Goal: Task Accomplishment & Management: Use online tool/utility

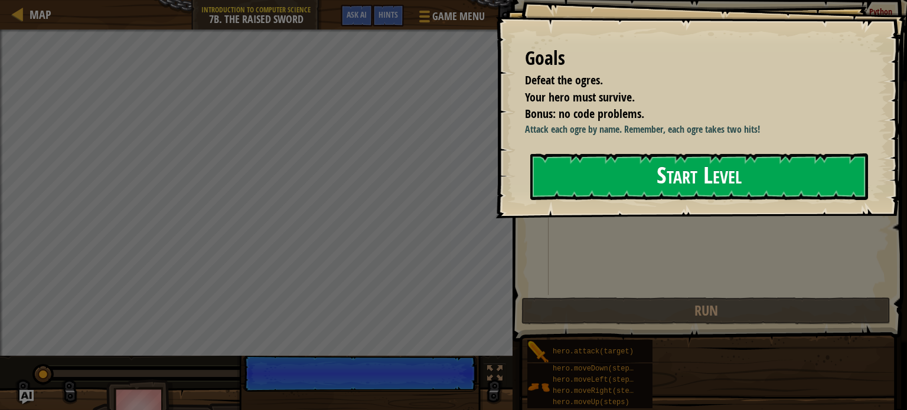
click at [634, 204] on div "Goals Defeat the ogres. Your hero must survive. Bonus: no code problems. Attack…" at bounding box center [700, 109] width 411 height 218
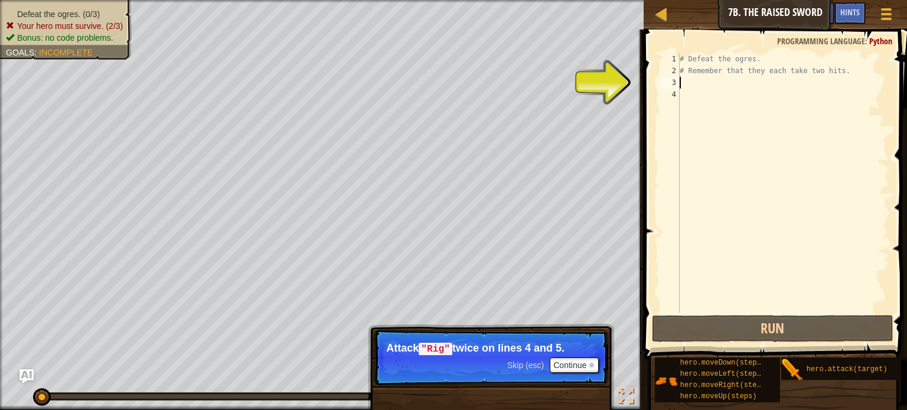
click at [695, 81] on div "# Defeat the ogres. # Remember that they each take two hits." at bounding box center [783, 194] width 212 height 283
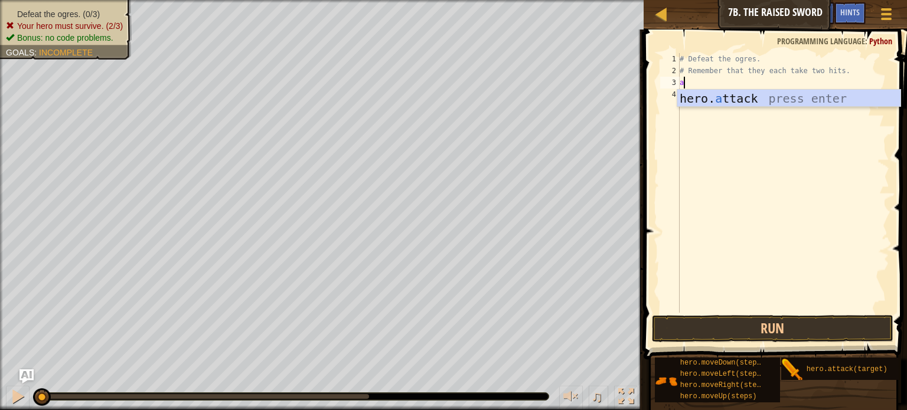
scroll to position [5, 0]
click at [708, 99] on div "hero. a ttack press enter" at bounding box center [788, 116] width 223 height 53
type textarea "hero.attack("Enemy Name")"
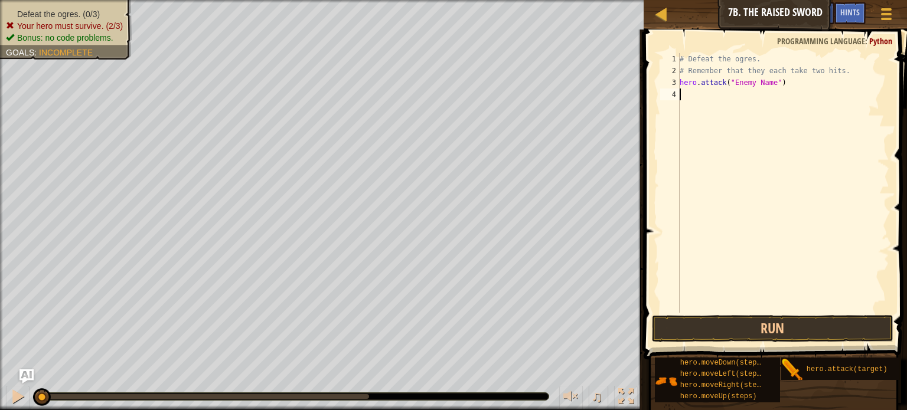
click at [695, 94] on div "# Defeat the ogres. # Remember that they each take two hits. hero . attack ( "E…" at bounding box center [783, 194] width 212 height 283
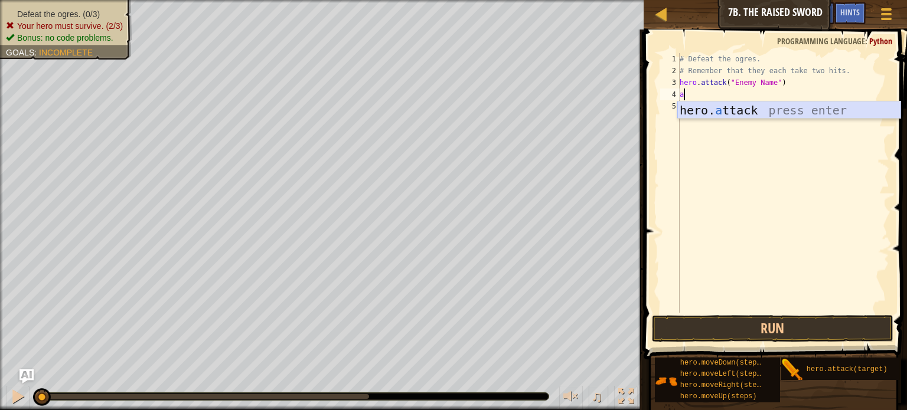
click at [699, 104] on div "hero. a ttack press enter" at bounding box center [788, 128] width 223 height 53
type textarea "hero.attack("Enemy Name")"
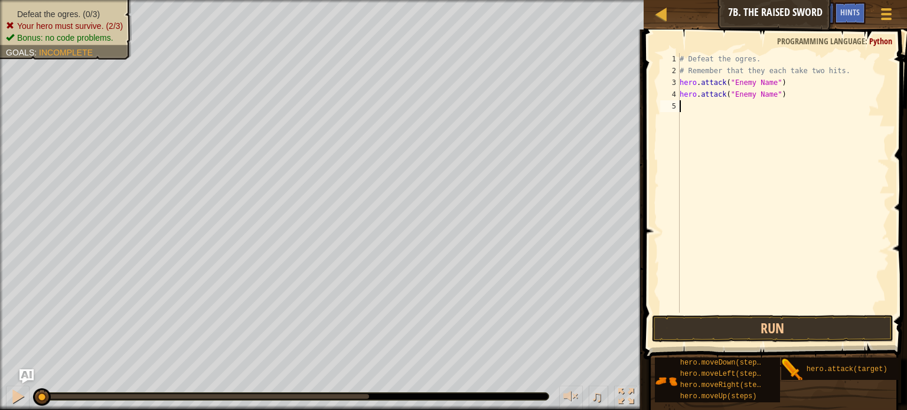
click at [688, 106] on div "# Defeat the ogres. # Remember that they each take two hits. hero . attack ( "E…" at bounding box center [783, 194] width 212 height 283
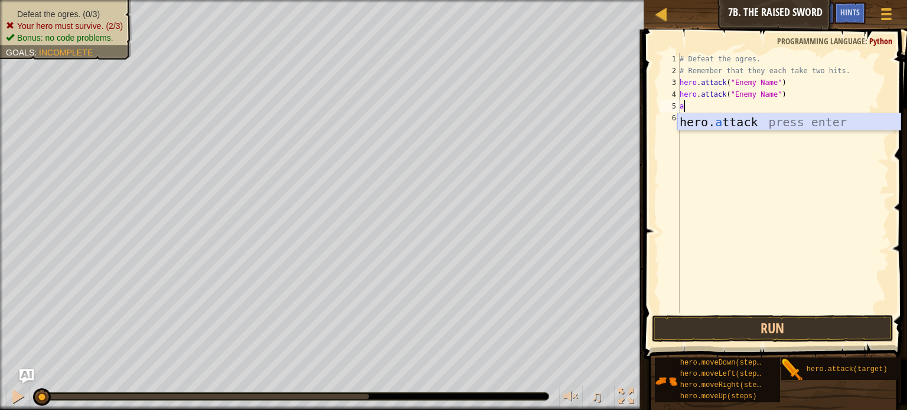
click at [695, 119] on div "hero. a ttack press enter" at bounding box center [788, 139] width 223 height 53
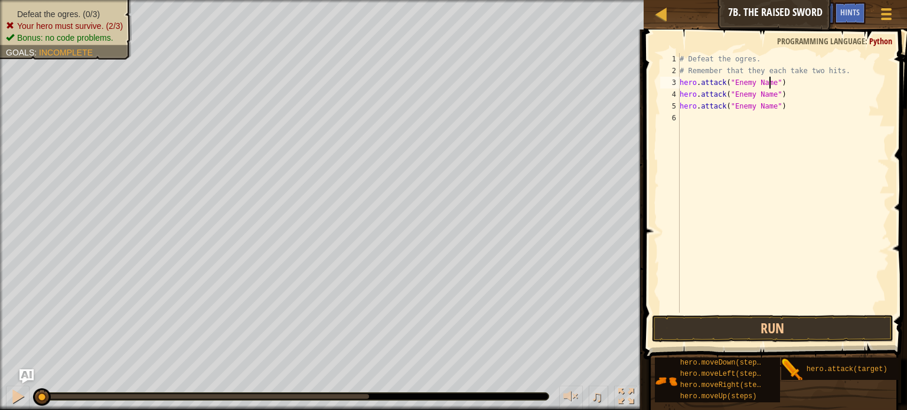
click at [769, 81] on div "# Defeat the ogres. # Remember that they each take two hits. hero . attack ( "E…" at bounding box center [783, 194] width 212 height 283
click at [768, 94] on div "# Defeat the ogres. # Remember that they each take two hits. hero . attack ( "R…" at bounding box center [783, 194] width 212 height 283
click at [767, 106] on div "# Defeat the ogres. # Remember that they each take two hits. hero . attack ( "R…" at bounding box center [783, 194] width 212 height 283
click at [666, 324] on button "Run" at bounding box center [772, 328] width 241 height 27
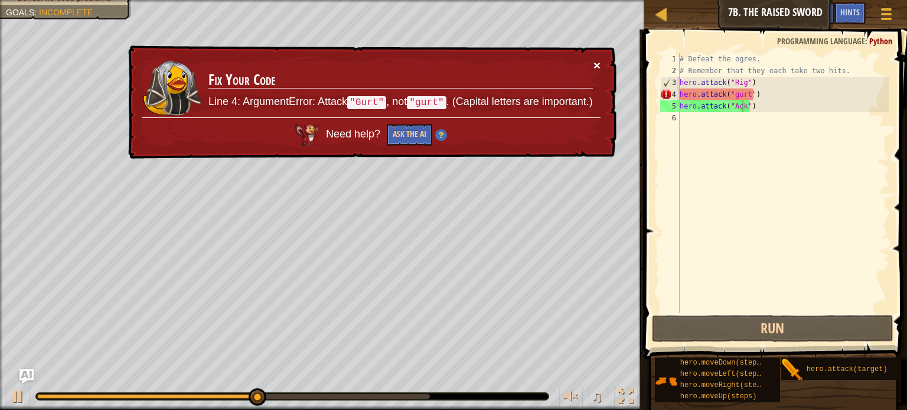
click at [597, 62] on button "×" at bounding box center [596, 65] width 7 height 12
click at [745, 93] on div "# Defeat the ogres. # Remember that they each take two hits. hero . attack ( "R…" at bounding box center [783, 194] width 212 height 283
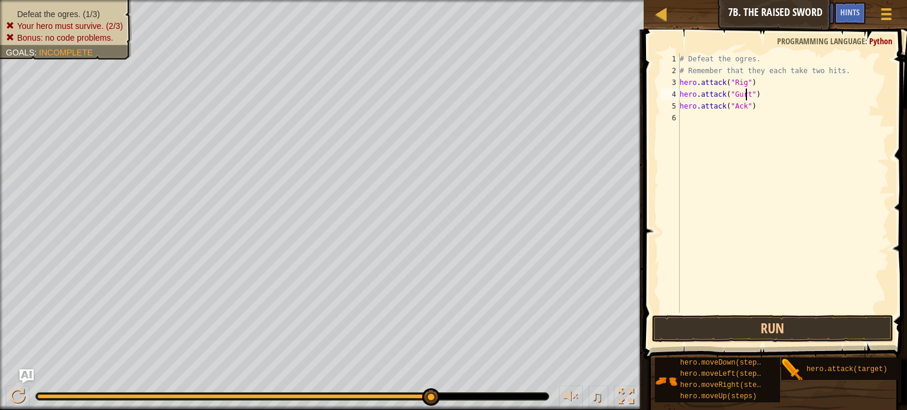
click at [745, 94] on div "# Defeat the ogres. # Remember that they each take two hits. hero . attack ( "R…" at bounding box center [783, 194] width 212 height 283
click at [742, 106] on div "# Defeat the ogres. # Remember that they each take two hits. hero . attack ( "R…" at bounding box center [783, 194] width 212 height 283
type textarea "hero.attack("Ack")"
click at [716, 110] on div "# Defeat the ogres. # Remember that they each take two hits. hero . attack ( "R…" at bounding box center [783, 194] width 212 height 283
click at [706, 116] on div "# Defeat the ogres. # Remember that they each take two hits. hero . attack ( "R…" at bounding box center [783, 194] width 212 height 283
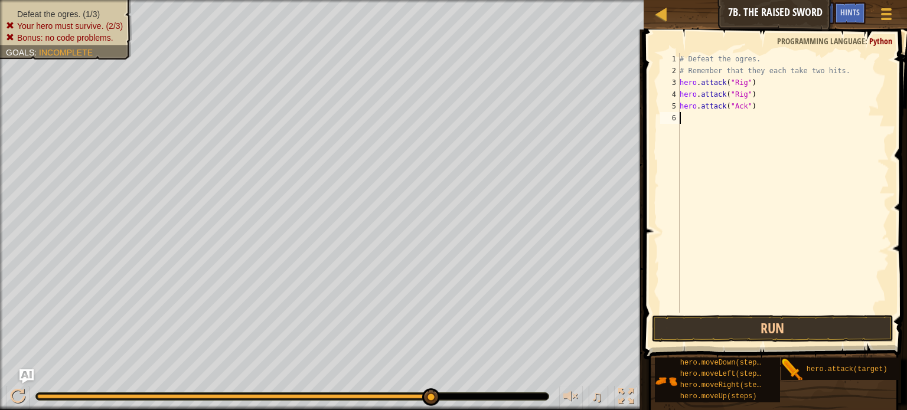
scroll to position [5, 0]
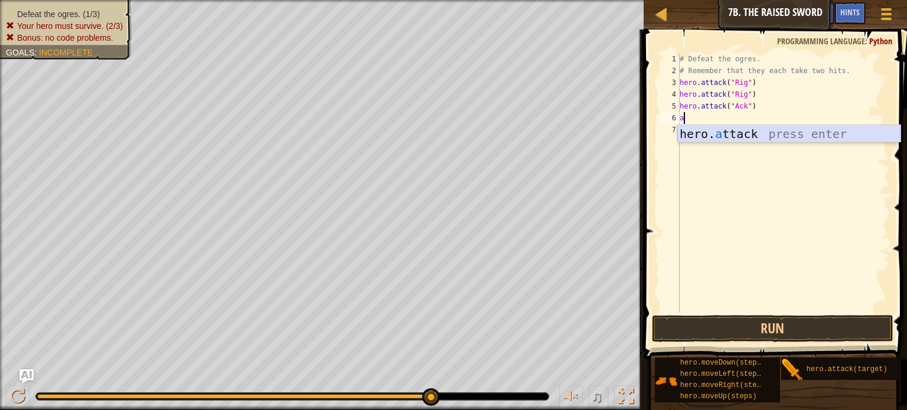
click at [717, 131] on div "hero. a ttack press enter" at bounding box center [788, 151] width 223 height 53
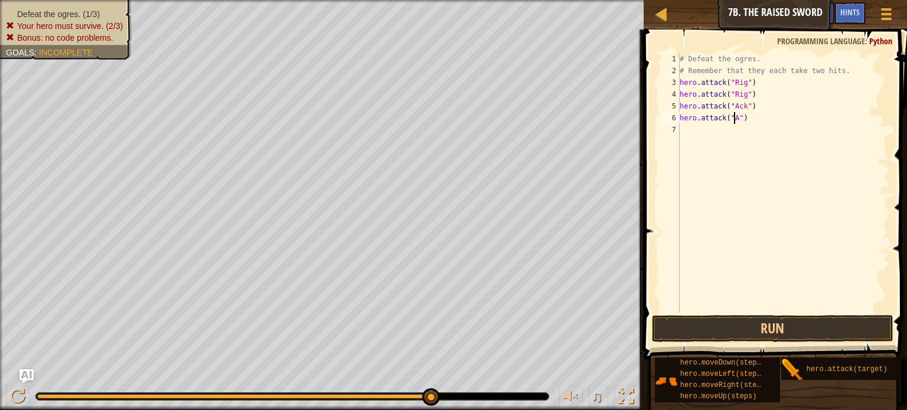
scroll to position [5, 5]
click at [770, 322] on button "Run" at bounding box center [772, 328] width 241 height 27
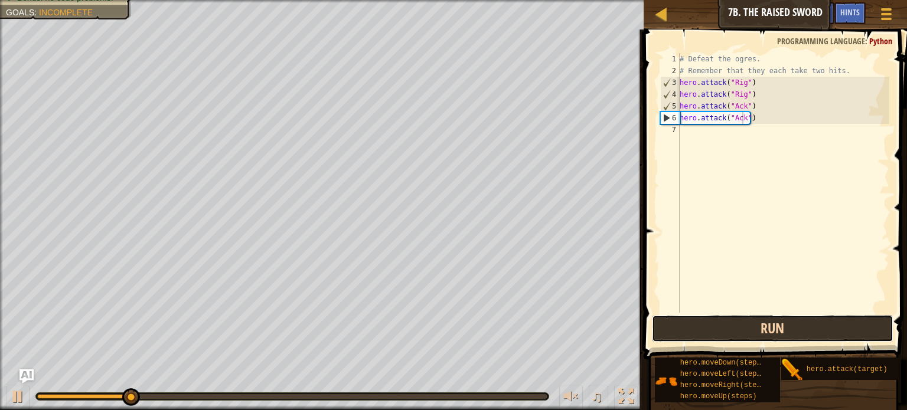
click at [770, 322] on button "Run" at bounding box center [772, 328] width 241 height 27
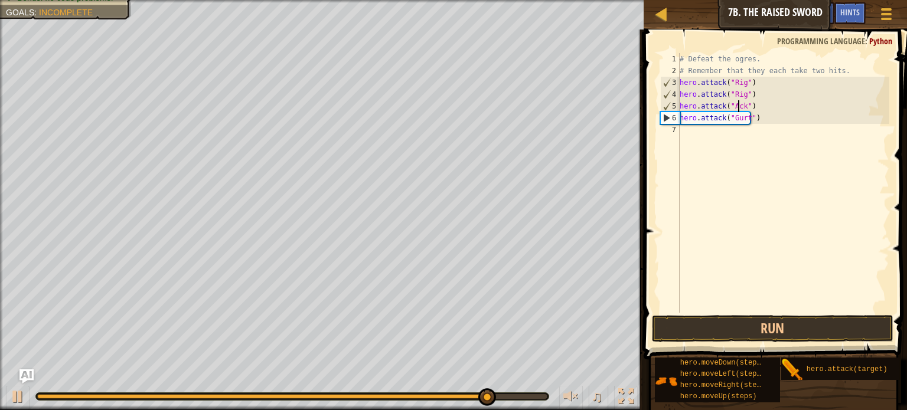
click at [740, 106] on div "# Defeat the ogres. # Remember that they each take two hits. hero . attack ( "R…" at bounding box center [783, 194] width 212 height 283
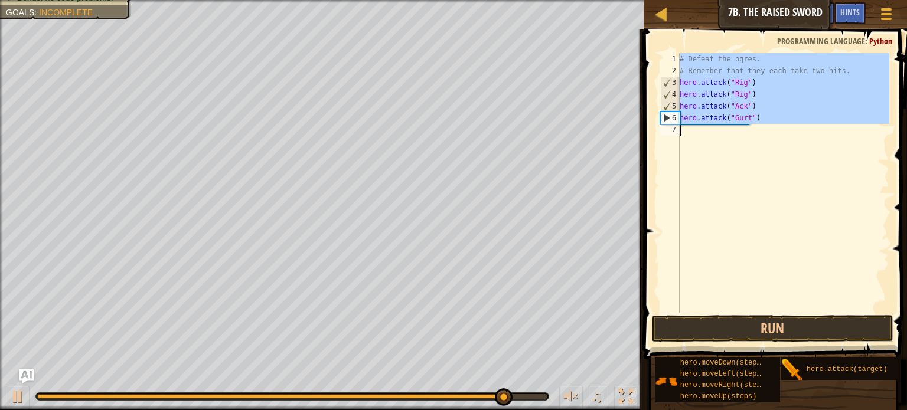
click at [740, 106] on div "# Defeat the ogres. # Remember that they each take two hits. hero . attack ( "R…" at bounding box center [783, 194] width 212 height 283
click at [740, 106] on div "# Defeat the ogres. # Remember that they each take two hits. hero . attack ( "R…" at bounding box center [783, 183] width 212 height 260
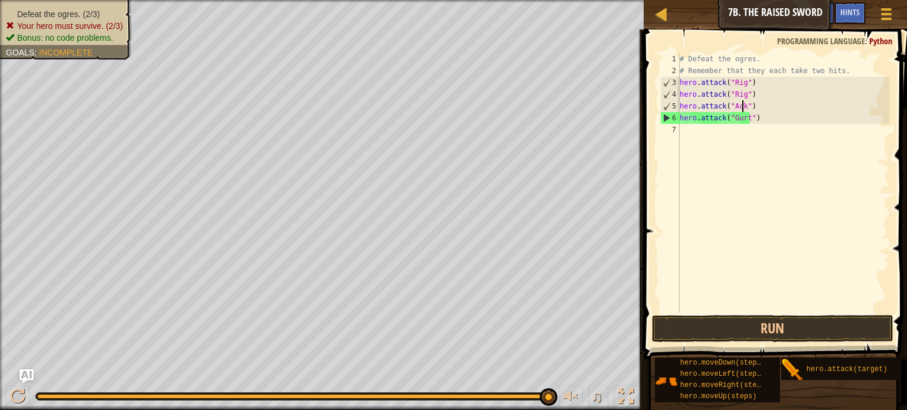
click at [742, 106] on div "# Defeat the ogres. # Remember that they each take two hits. hero . attack ( "R…" at bounding box center [783, 194] width 212 height 283
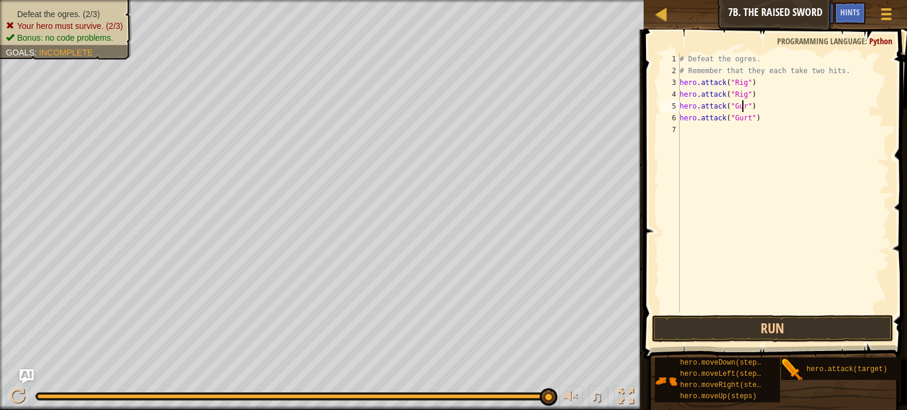
type textarea "hero.attack("Gurt")"
click at [718, 129] on div "# Defeat the ogres. # Remember that they each take two hits. hero . attack ( "R…" at bounding box center [783, 194] width 212 height 283
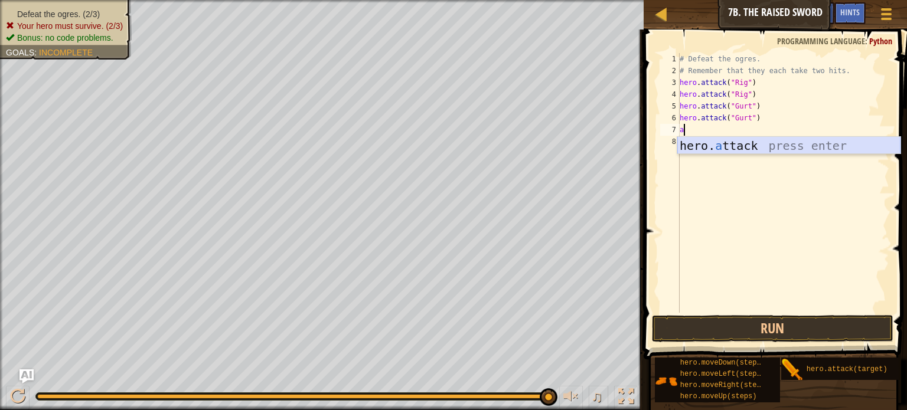
click at [725, 142] on div "hero. a ttack press enter" at bounding box center [788, 163] width 223 height 53
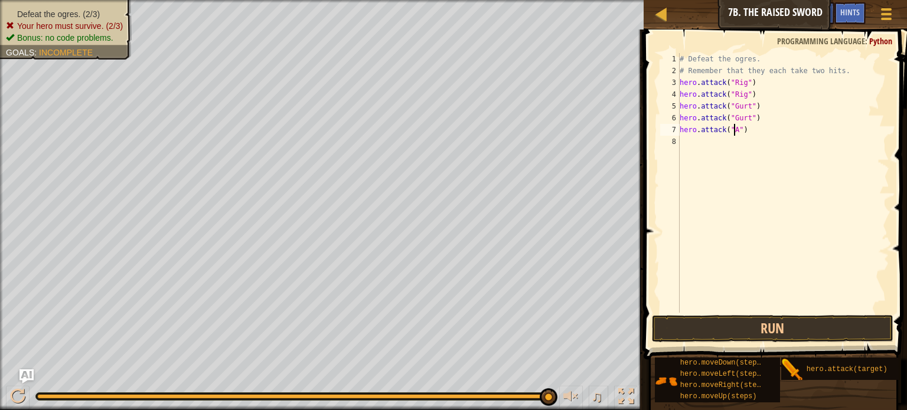
scroll to position [5, 5]
type textarea "hero.attack("Ack")"
click at [743, 142] on div "# Defeat the ogres. # Remember that they each take two hits. hero . attack ( "R…" at bounding box center [783, 194] width 212 height 283
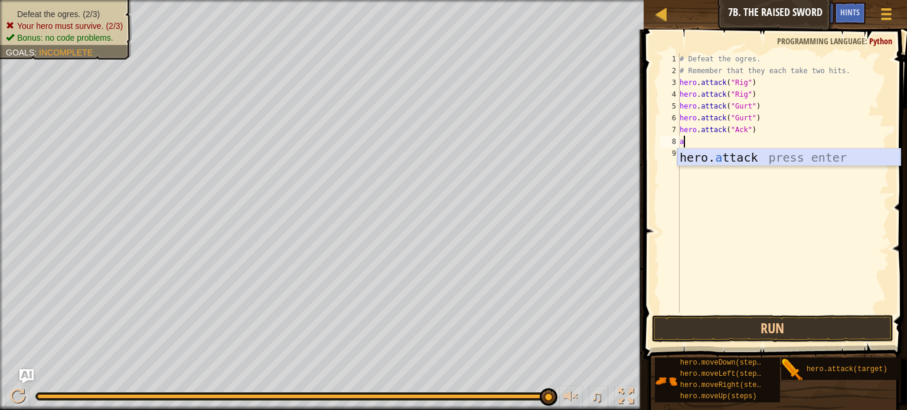
click at [744, 154] on div "hero. a ttack press enter" at bounding box center [788, 175] width 223 height 53
type textarea "hero.attack("Enemy Name")"
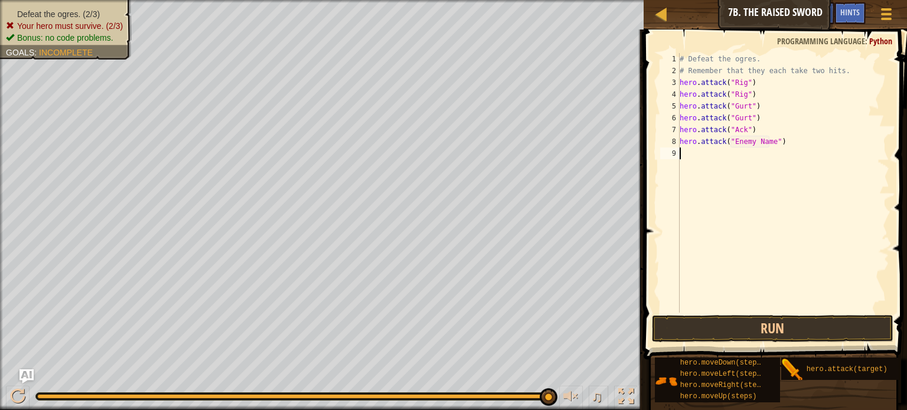
click at [744, 154] on div "# Defeat the ogres. # Remember that they each take two hits. hero . attack ( "R…" at bounding box center [783, 194] width 212 height 283
click at [767, 142] on div "# Defeat the ogres. # Remember that they each take two hits. hero . attack ( "R…" at bounding box center [783, 194] width 212 height 283
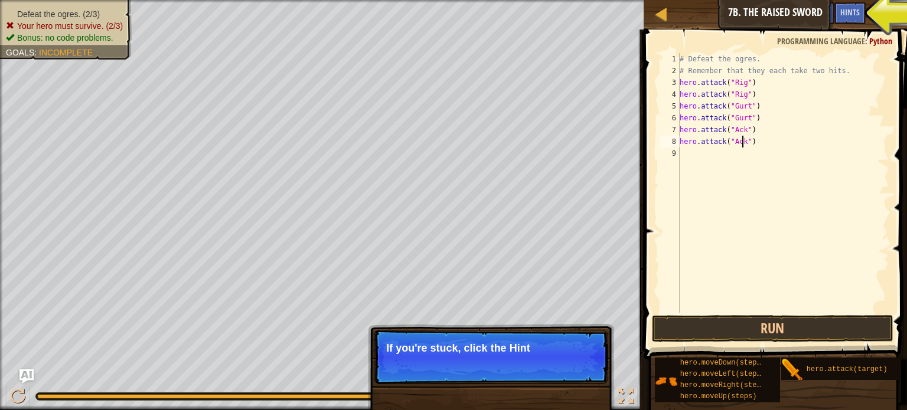
type textarea "hero.attack("Ack")"
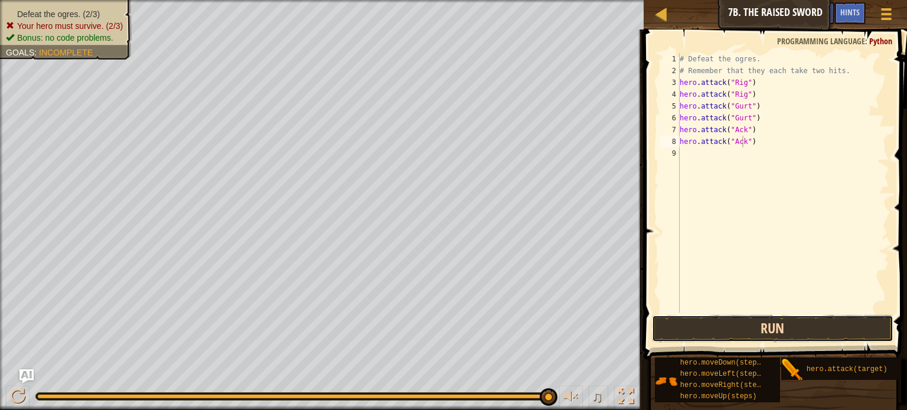
click at [759, 328] on button "Run" at bounding box center [772, 328] width 241 height 27
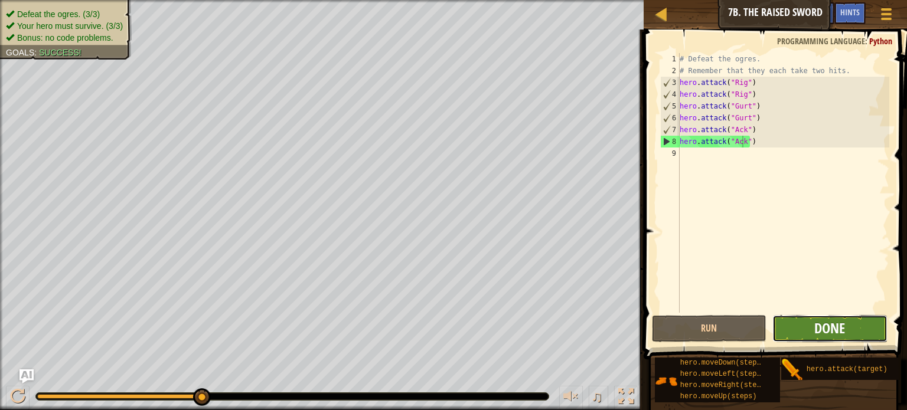
click at [834, 323] on span "Done" at bounding box center [829, 328] width 31 height 19
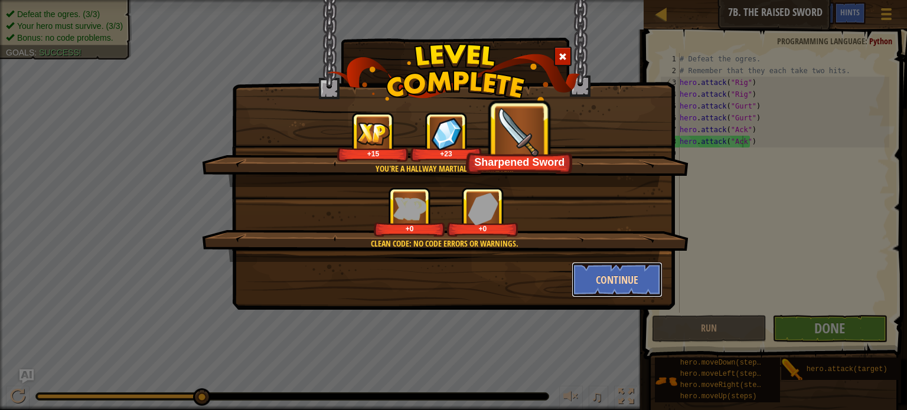
click at [625, 275] on button "Continue" at bounding box center [617, 279] width 92 height 35
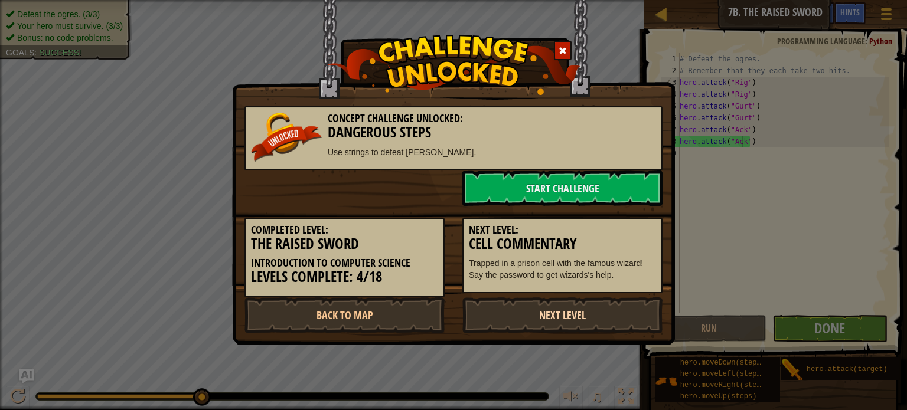
click at [611, 313] on link "Next Level" at bounding box center [562, 315] width 200 height 35
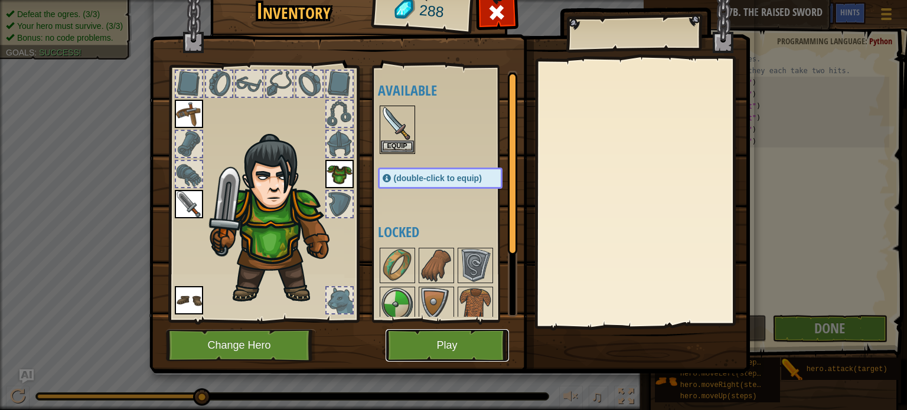
click at [437, 346] on button "Play" at bounding box center [447, 345] width 123 height 32
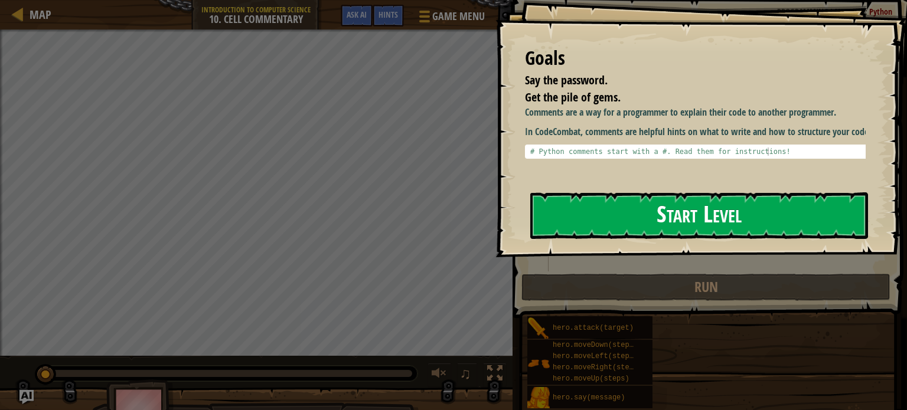
click at [616, 212] on button "Start Level" at bounding box center [699, 215] width 338 height 47
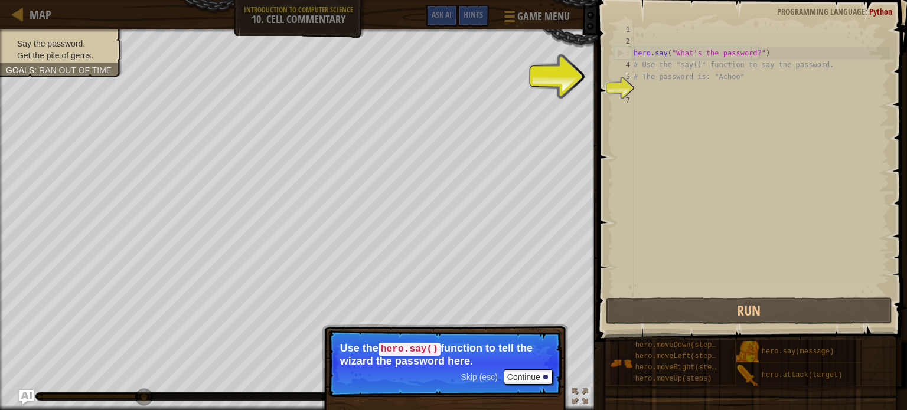
click at [749, 51] on div "hero . say ( "What's the password?" ) # Use the "say()" function to say the pas…" at bounding box center [760, 171] width 258 height 295
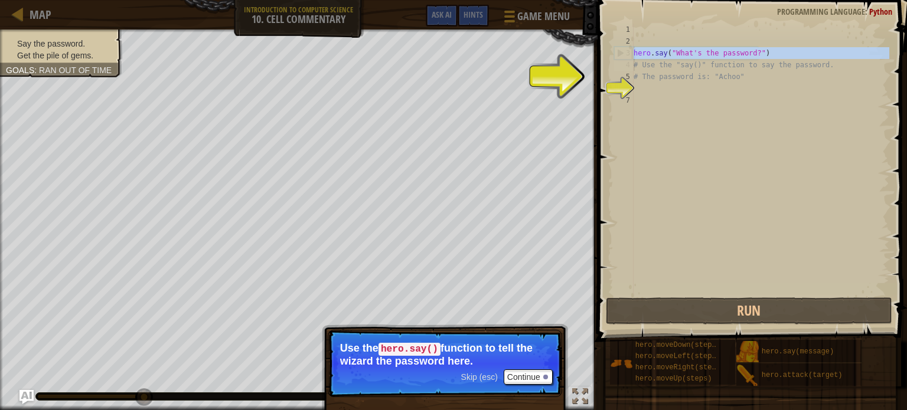
click at [749, 51] on div "hero . say ( "What's the password?" ) # Use the "say()" function to say the pas…" at bounding box center [760, 171] width 258 height 295
click at [749, 51] on div "hero . say ( "What's the password?" ) # Use the "say()" function to say the pas…" at bounding box center [760, 160] width 258 height 272
type textarea "hero.say("What's the password?")"
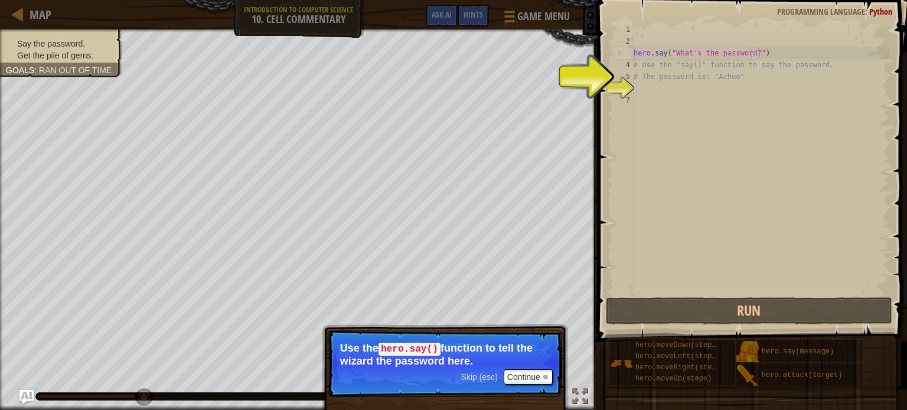
click at [749, 51] on div "hero . say ( "What's the password?" ) # Use the "say()" function to say the pas…" at bounding box center [760, 171] width 258 height 295
click at [646, 90] on div "hero . say ( "What's the password?" ) # Use the "say()" function to say the pas…" at bounding box center [760, 171] width 258 height 295
drag, startPoint x: 477, startPoint y: 375, endPoint x: 528, endPoint y: 375, distance: 50.8
click at [528, 375] on div "Skip (esc) Continue" at bounding box center [507, 377] width 92 height 15
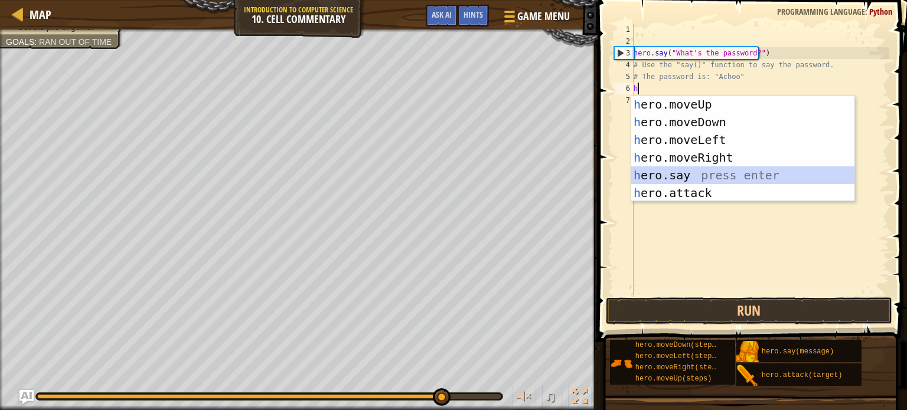
click at [645, 173] on div "h ero.moveUp press enter h ero.moveDown press enter h ero.moveLeft press enter …" at bounding box center [742, 167] width 223 height 142
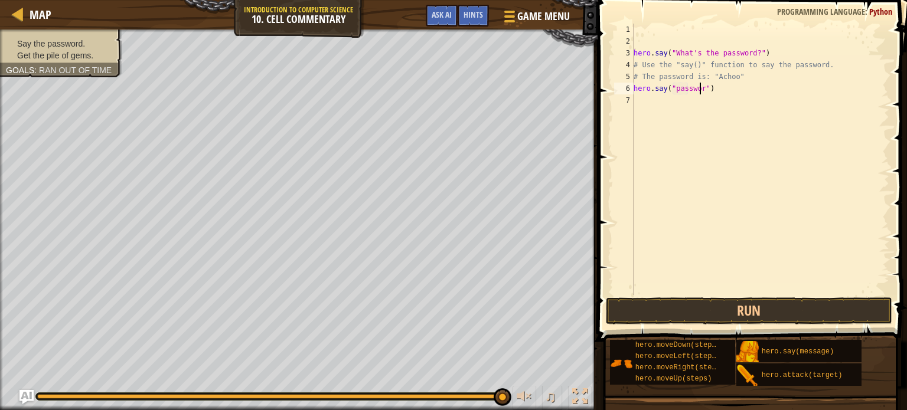
scroll to position [5, 5]
click at [749, 311] on button "Run" at bounding box center [749, 311] width 286 height 27
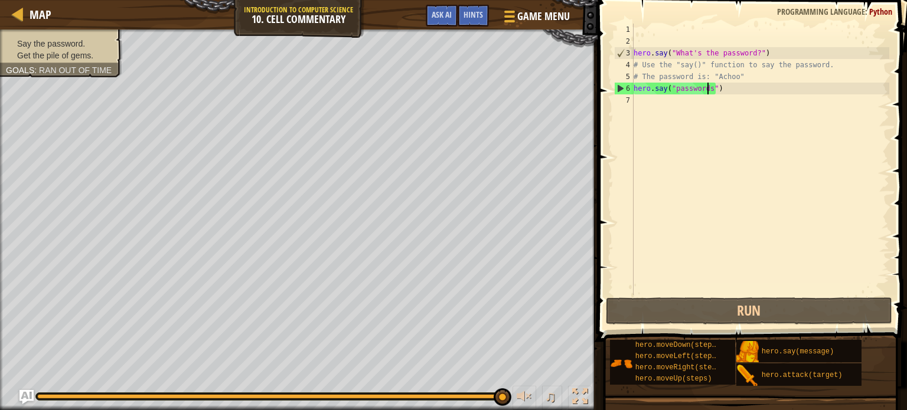
click at [706, 90] on div "Map Introduction to Computer Science 10. Cell Commentary Game Menu Done Hints A…" at bounding box center [453, 205] width 907 height 410
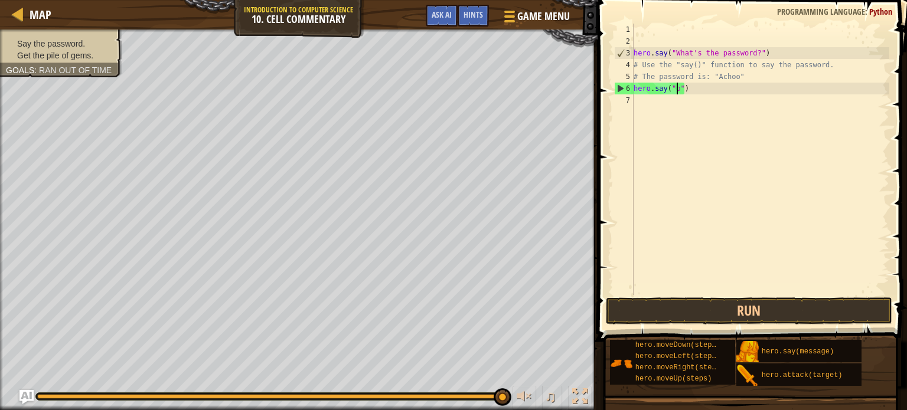
scroll to position [5, 3]
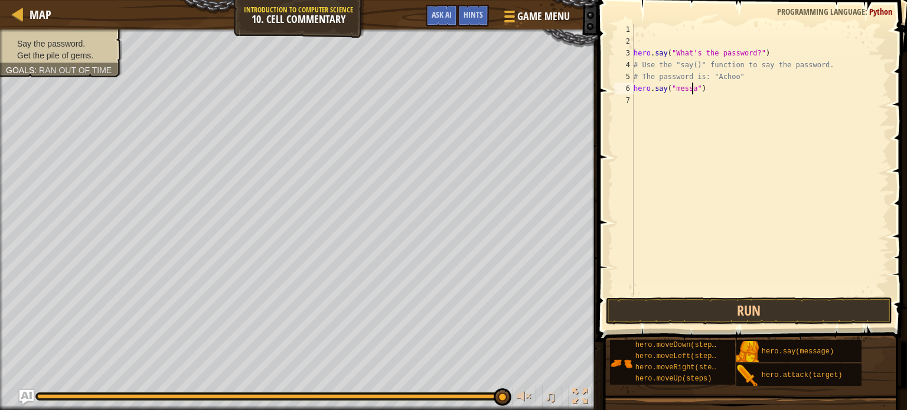
type textarea "hero.say("message")"
click at [772, 313] on button "Run" at bounding box center [749, 311] width 286 height 27
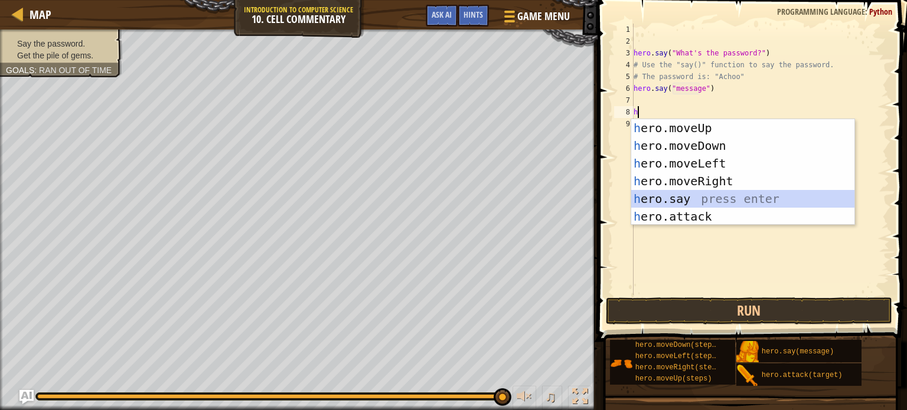
click at [644, 192] on div "h ero.moveUp press enter h ero.moveDown press enter h ero.moveLeft press enter …" at bounding box center [742, 190] width 223 height 142
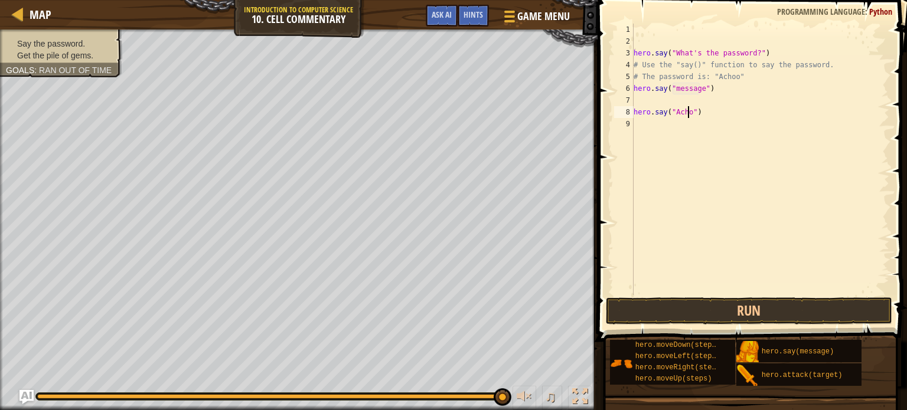
scroll to position [5, 5]
type textarea "hero.say("Achoo")"
click at [746, 311] on button "Run" at bounding box center [749, 311] width 286 height 27
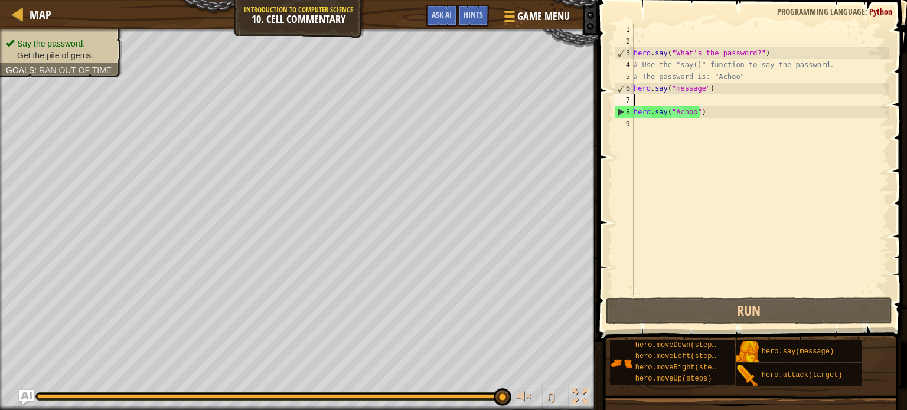
click at [649, 99] on div "hero . say ( "What's the password?" ) # Use the "say()" function to say the pas…" at bounding box center [760, 171] width 258 height 295
type textarea "u"
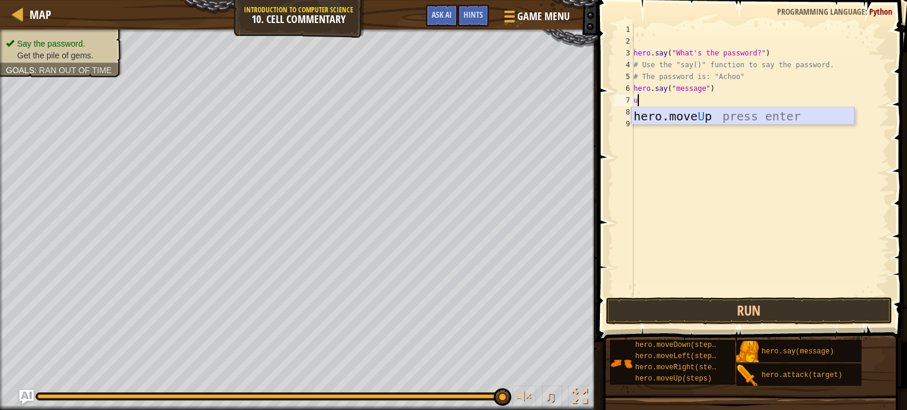
click at [662, 114] on div "hero.move U p press enter" at bounding box center [742, 133] width 223 height 53
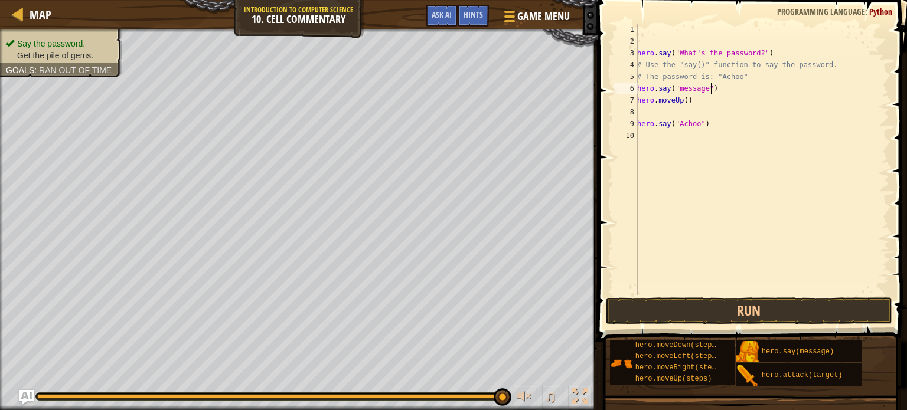
click at [716, 87] on div "hero . say ( "What's the password?" ) # Use the "say()" function to say the pas…" at bounding box center [762, 171] width 254 height 295
type textarea "h"
click at [746, 309] on button "Run" at bounding box center [749, 311] width 286 height 27
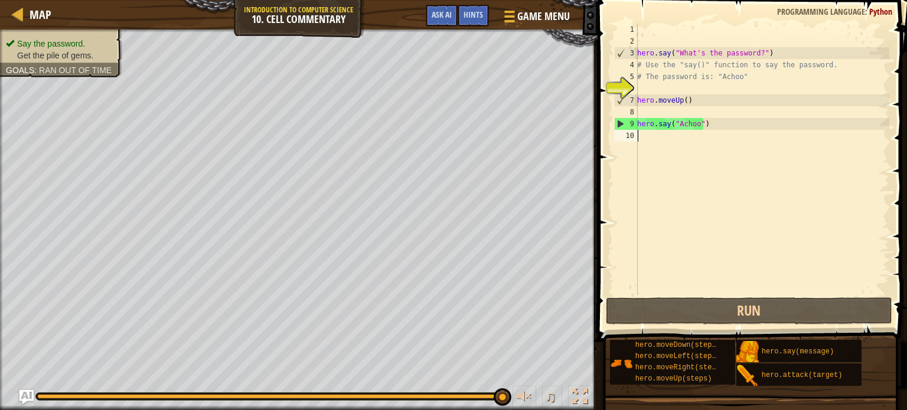
click at [661, 140] on div "hero . say ( "What's the password?" ) # Use the "say()" function to say the pas…" at bounding box center [762, 171] width 254 height 295
type textarea "u"
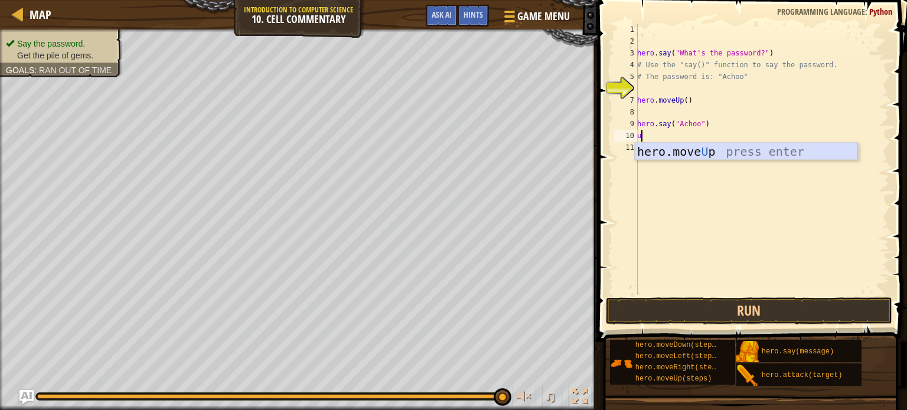
click at [661, 145] on div "hero.move U p press enter" at bounding box center [746, 169] width 223 height 53
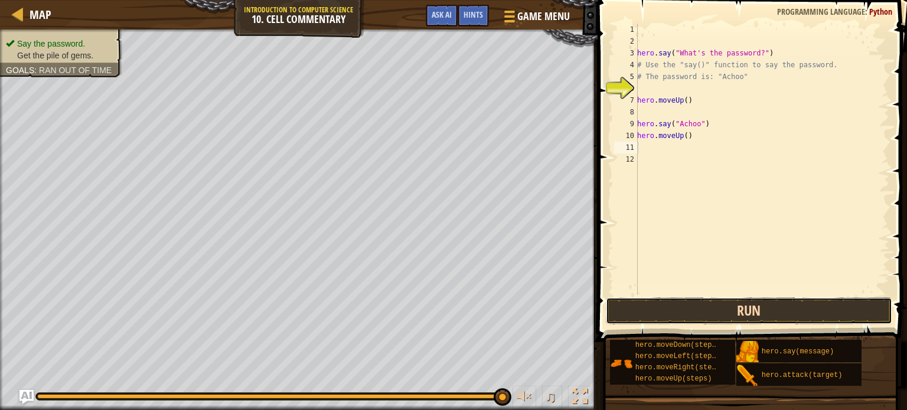
click at [734, 316] on button "Run" at bounding box center [749, 311] width 286 height 27
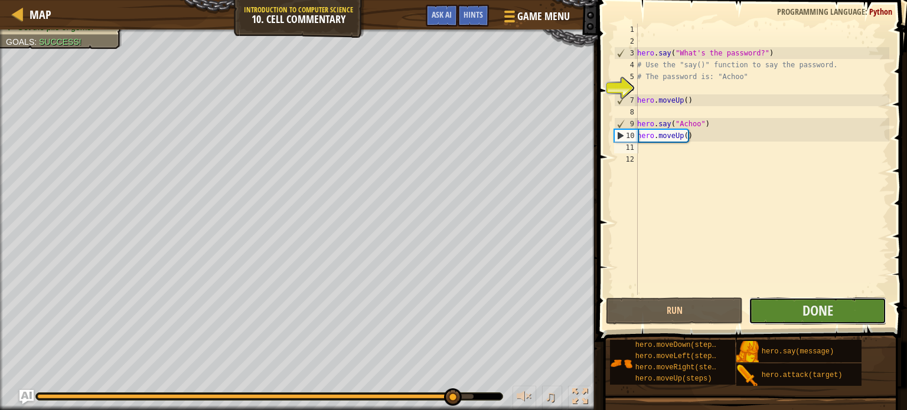
click at [786, 306] on button "Done" at bounding box center [818, 311] width 138 height 27
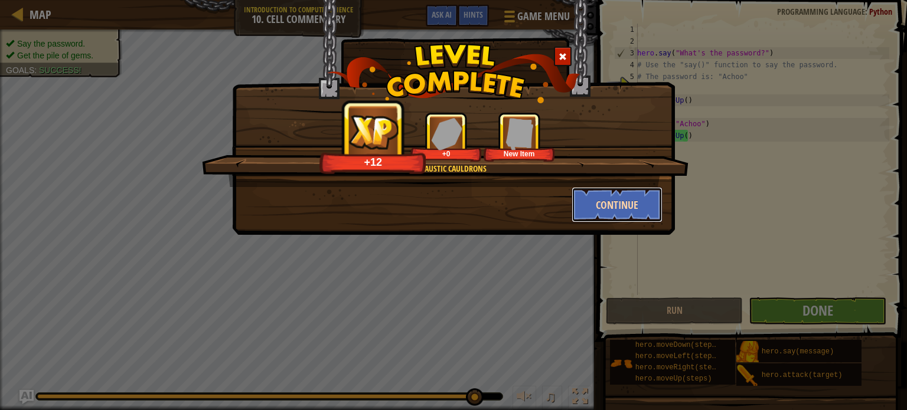
click at [632, 201] on button "Continue" at bounding box center [617, 204] width 92 height 35
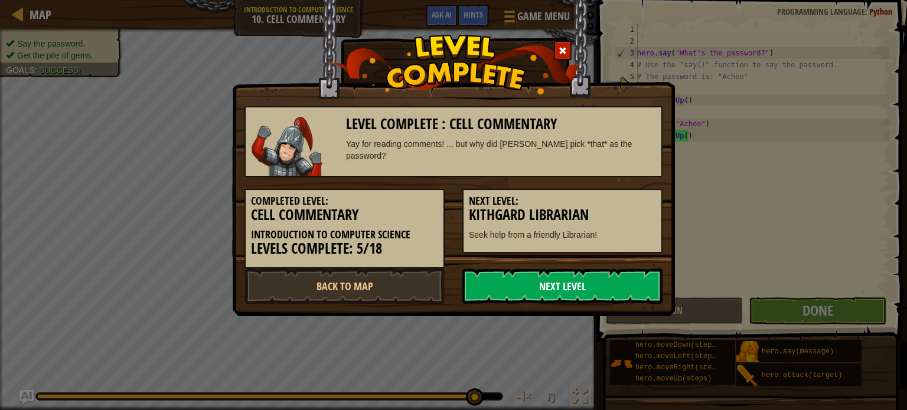
click at [550, 287] on link "Next Level" at bounding box center [562, 286] width 200 height 35
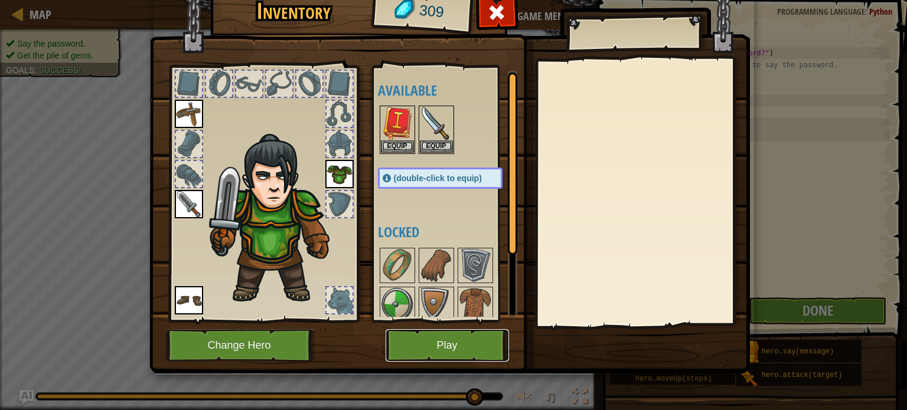
click at [473, 342] on button "Play" at bounding box center [447, 345] width 123 height 32
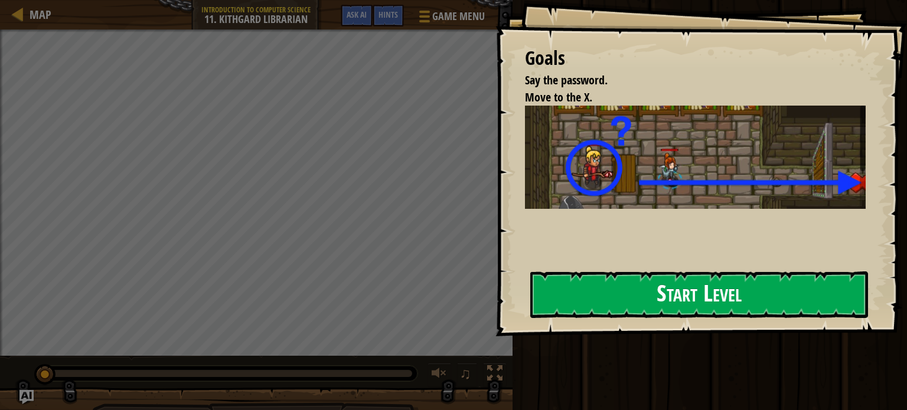
click at [716, 288] on button "Start Level" at bounding box center [699, 295] width 338 height 47
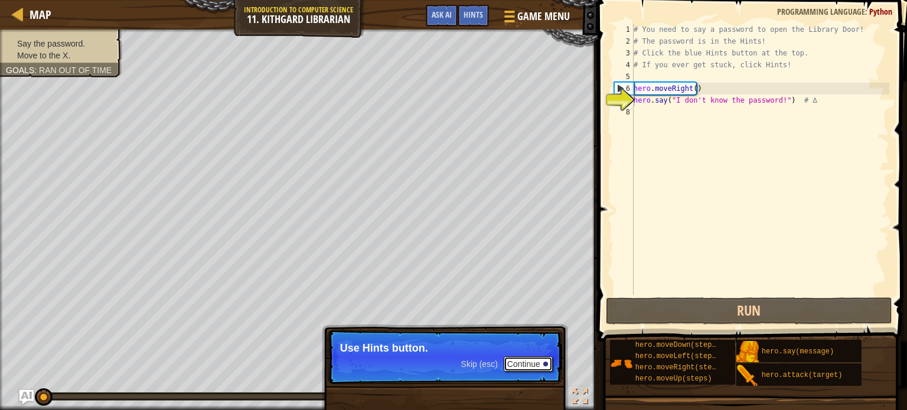
click at [527, 361] on button "Continue" at bounding box center [528, 364] width 49 height 15
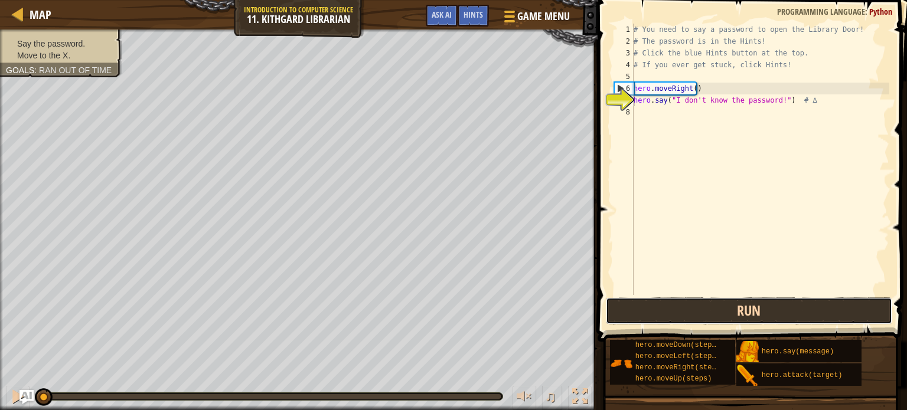
click at [707, 306] on button "Run" at bounding box center [749, 311] width 286 height 27
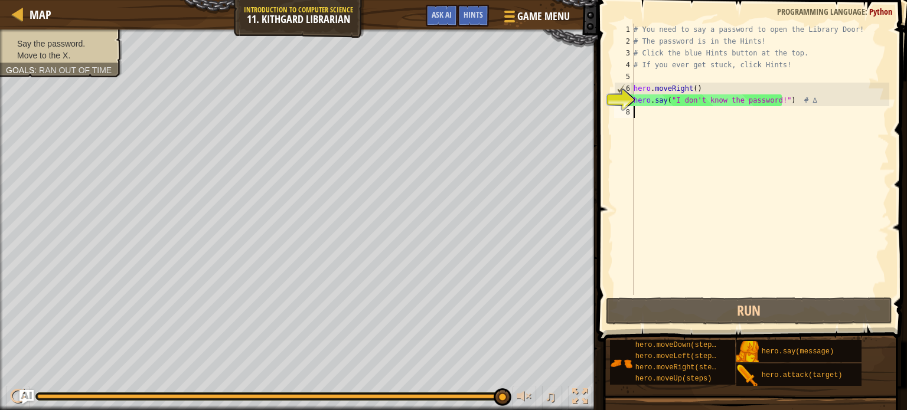
click at [654, 110] on div "# You need to say a password to open the Library Door! # The password is in the…" at bounding box center [760, 171] width 258 height 295
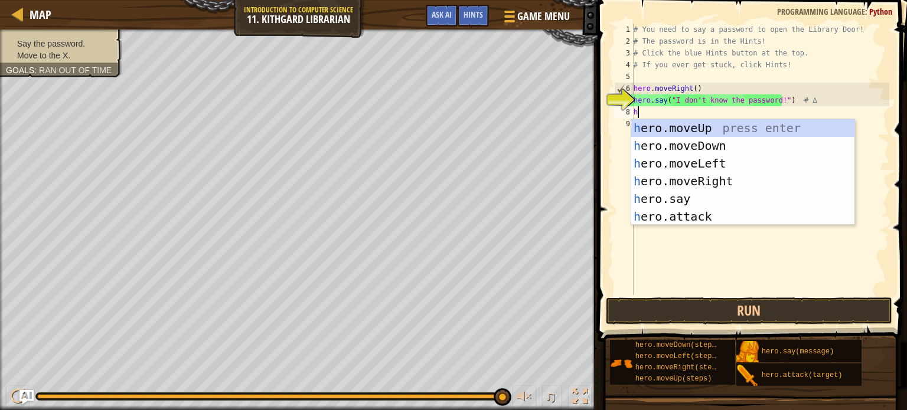
scroll to position [5, 0]
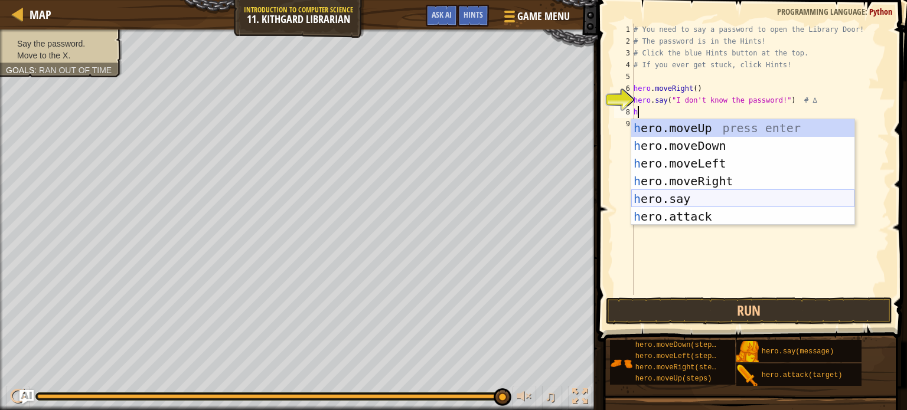
click at [678, 195] on div "h ero.moveUp press enter h ero.moveDown press enter h ero.moveLeft press enter …" at bounding box center [742, 190] width 223 height 142
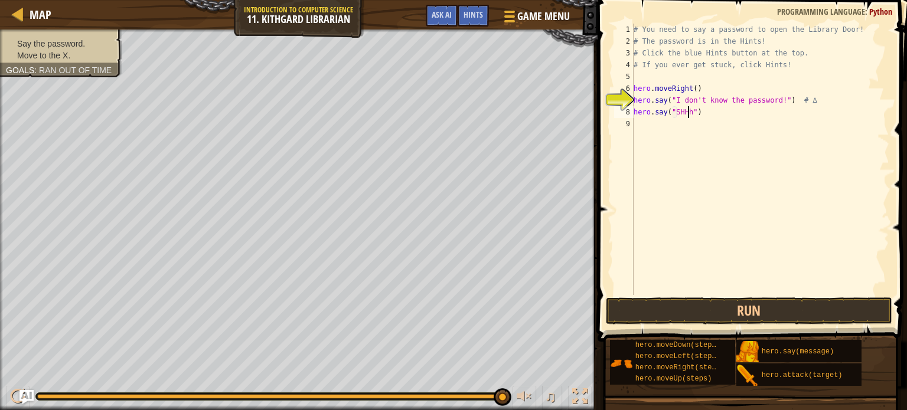
scroll to position [5, 4]
click at [733, 310] on button "Run" at bounding box center [749, 311] width 286 height 27
click at [747, 302] on button "Run" at bounding box center [749, 311] width 286 height 27
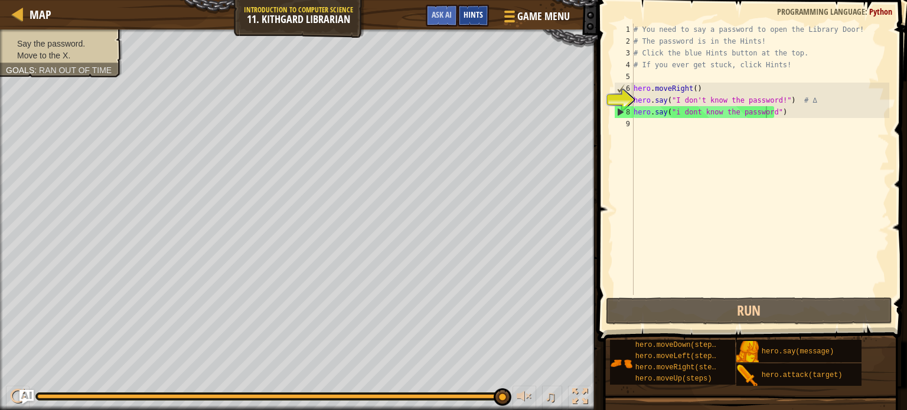
click at [470, 14] on span "Hints" at bounding box center [472, 14] width 19 height 11
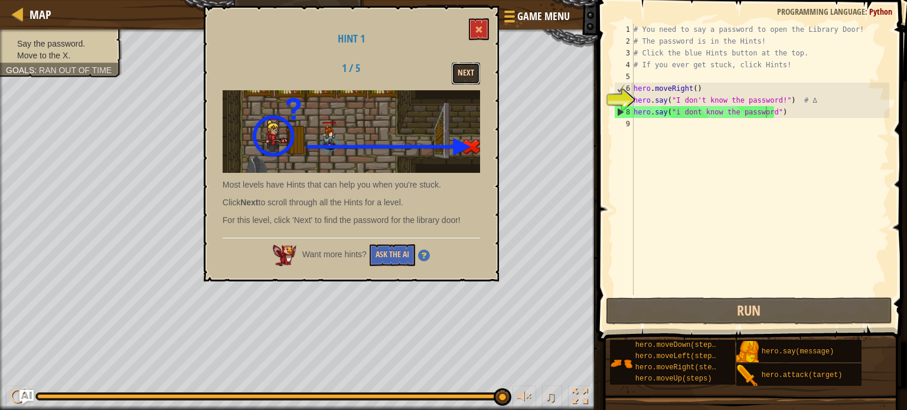
click at [469, 68] on button "Next" at bounding box center [466, 74] width 28 height 22
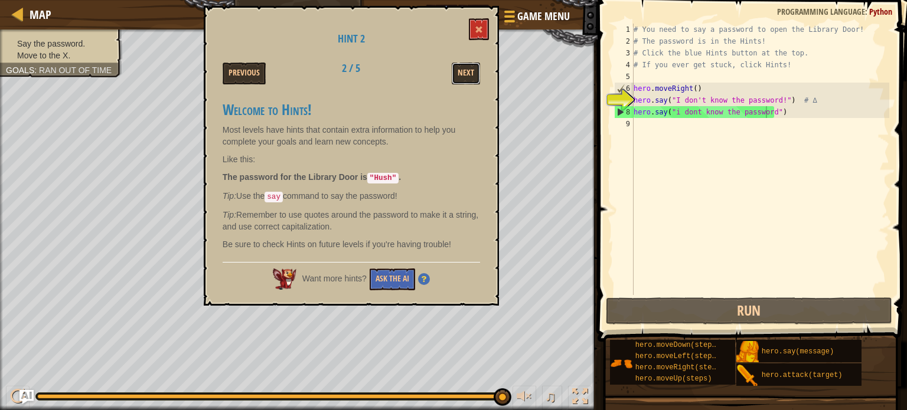
click at [469, 68] on button "Next" at bounding box center [466, 74] width 28 height 22
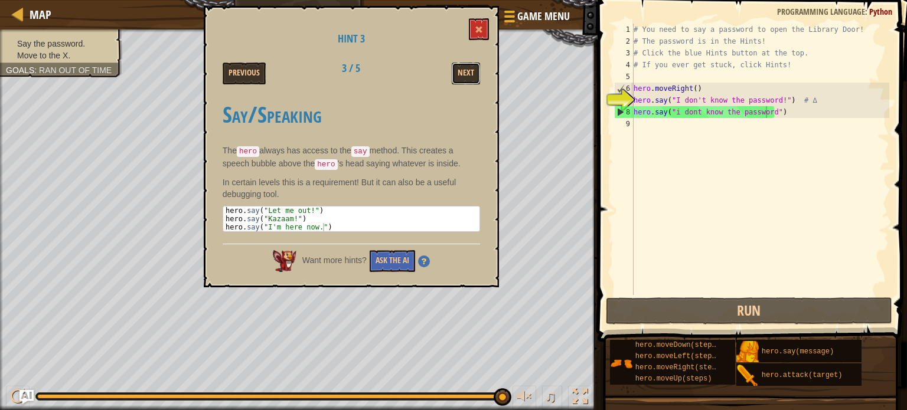
click at [469, 68] on button "Next" at bounding box center [466, 74] width 28 height 22
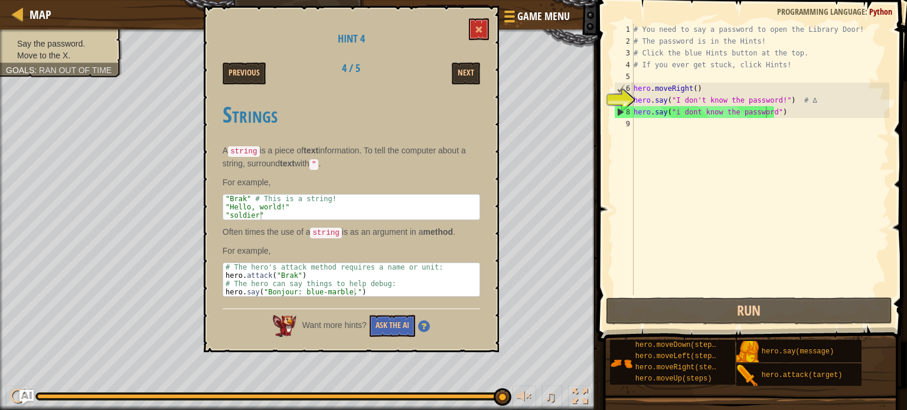
click at [469, 68] on button "Next" at bounding box center [466, 74] width 28 height 22
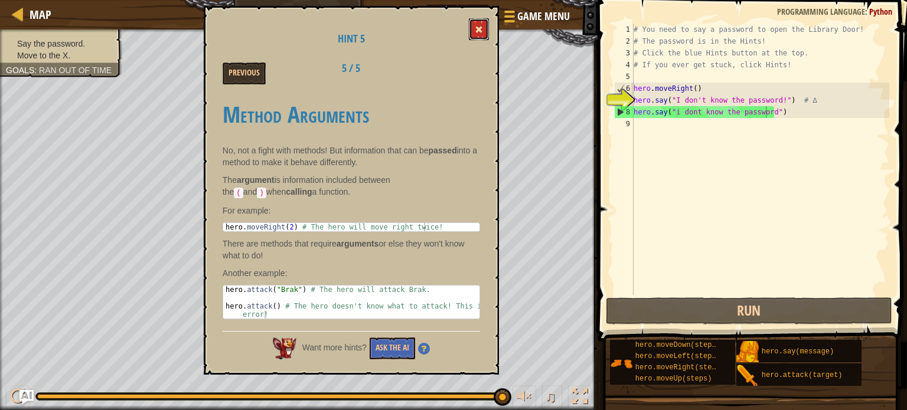
click at [473, 27] on button at bounding box center [479, 29] width 20 height 22
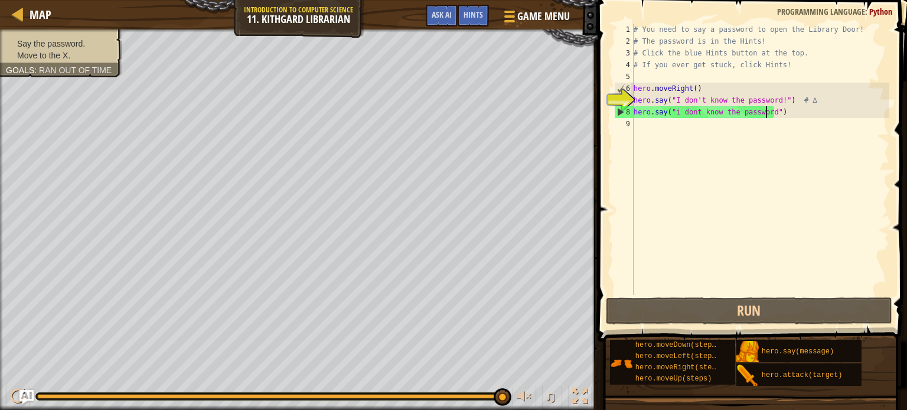
click at [765, 113] on div "# You need to say a password to open the Library Door! # The password is in the…" at bounding box center [760, 171] width 258 height 295
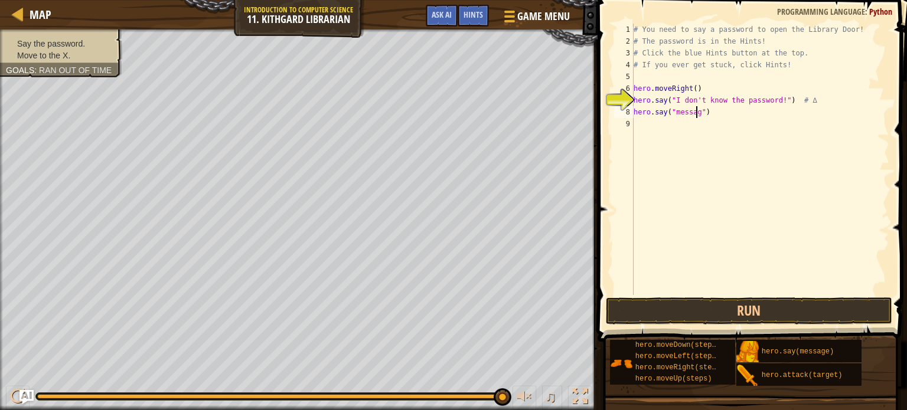
scroll to position [5, 5]
click at [758, 301] on button "Run" at bounding box center [749, 311] width 286 height 27
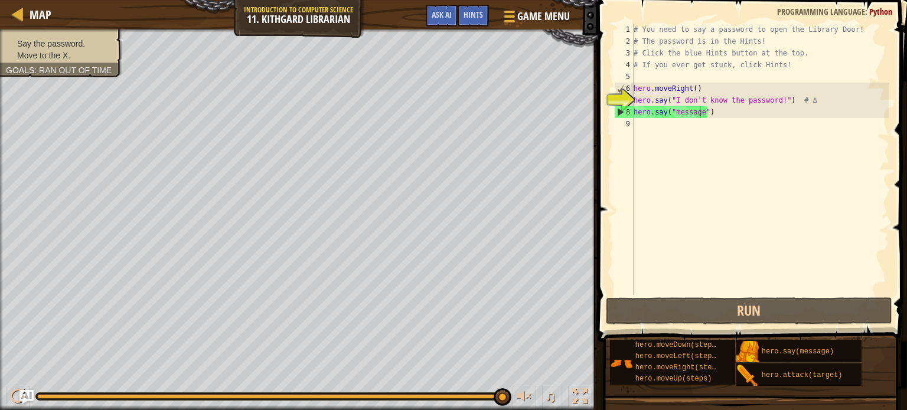
click at [708, 339] on div "hero.moveDown(steps) hero.moveLeft(steps) hero.moveRight(steps) hero.moveUp(ste…" at bounding box center [753, 362] width 289 height 47
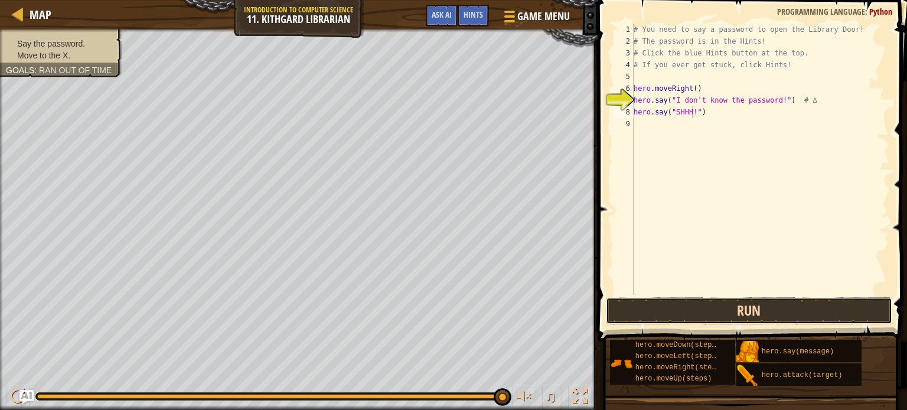
click at [749, 304] on button "Run" at bounding box center [749, 311] width 286 height 27
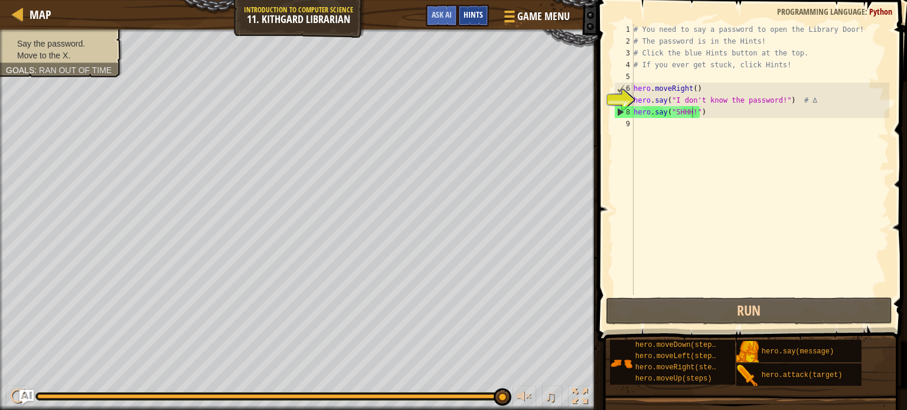
click at [472, 11] on span "Hints" at bounding box center [472, 14] width 19 height 11
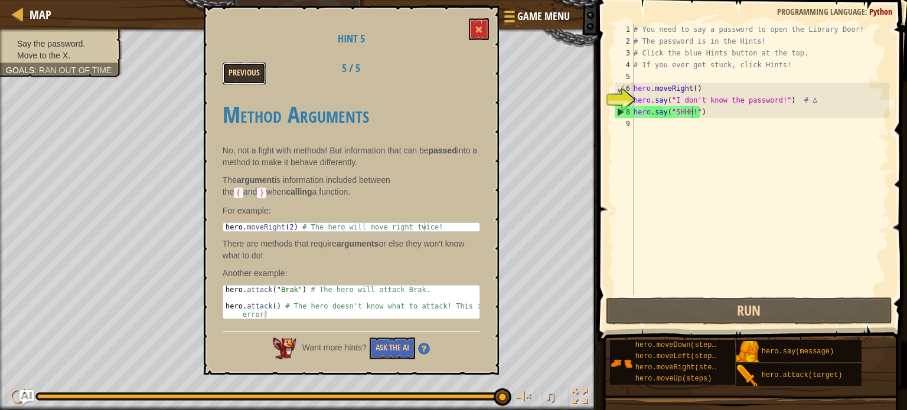
click at [239, 76] on button "Previous" at bounding box center [244, 74] width 43 height 22
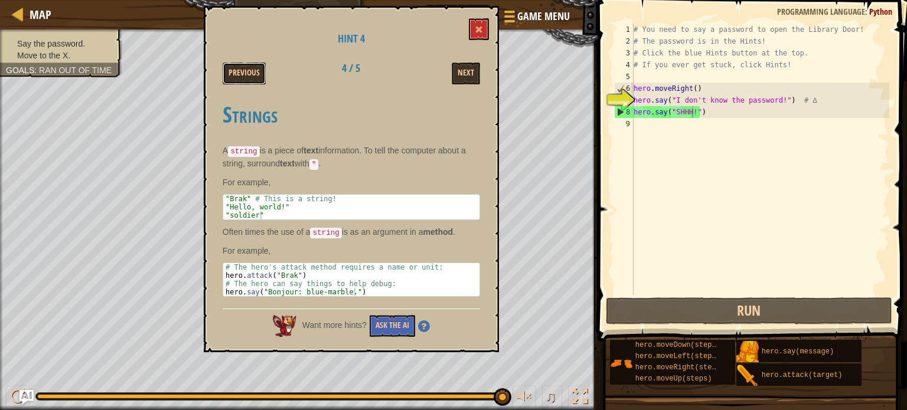
click at [239, 76] on button "Previous" at bounding box center [244, 74] width 43 height 22
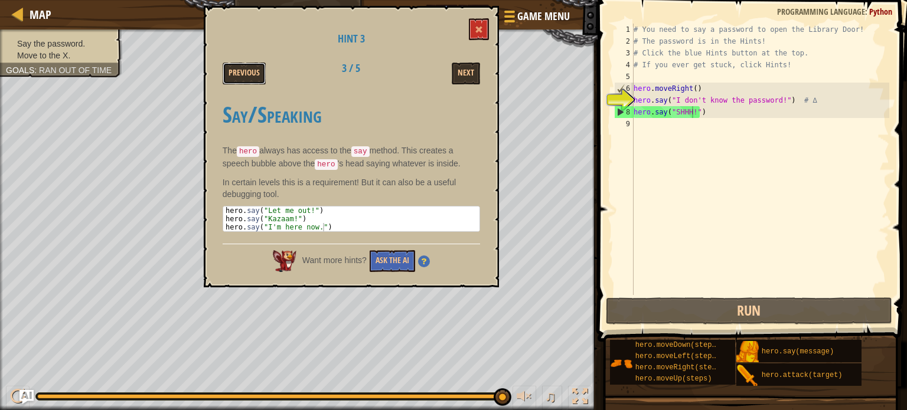
click at [239, 76] on button "Previous" at bounding box center [244, 74] width 43 height 22
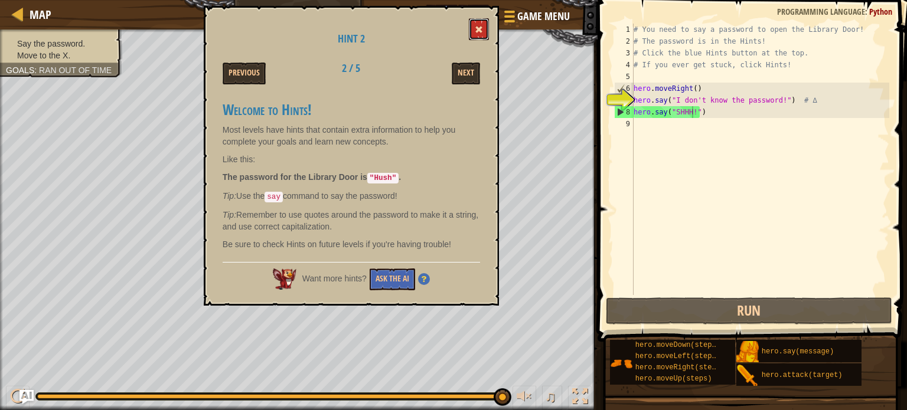
click at [470, 27] on button at bounding box center [479, 29] width 20 height 22
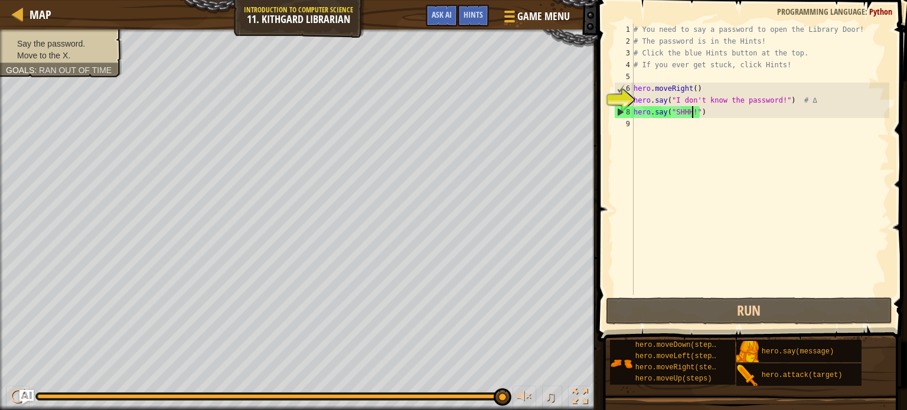
click at [690, 110] on div "# You need to say a password to open the Library Door! # The password is in the…" at bounding box center [760, 171] width 258 height 295
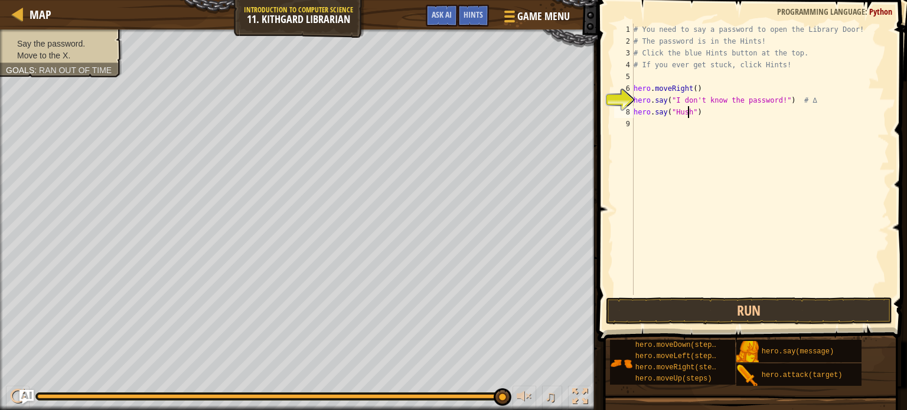
scroll to position [5, 4]
type textarea "hero.say("Hush")"
click at [755, 306] on button "Run" at bounding box center [749, 311] width 286 height 27
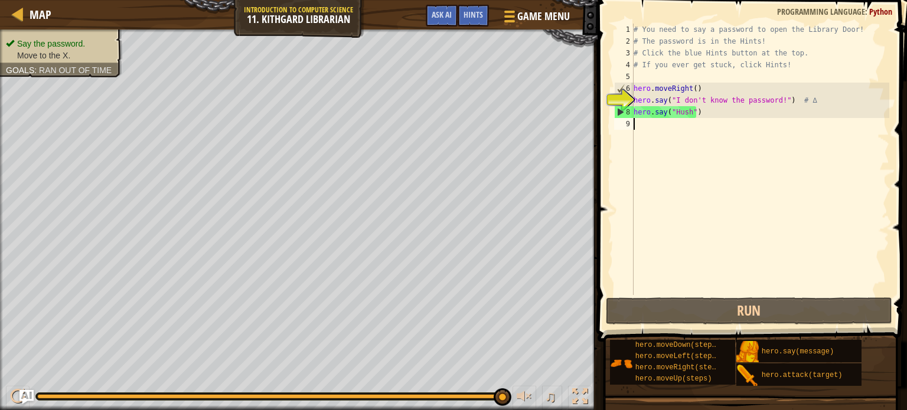
click at [658, 127] on div "# You need to say a password to open the Library Door! # The password is in the…" at bounding box center [760, 171] width 258 height 295
type textarea "m"
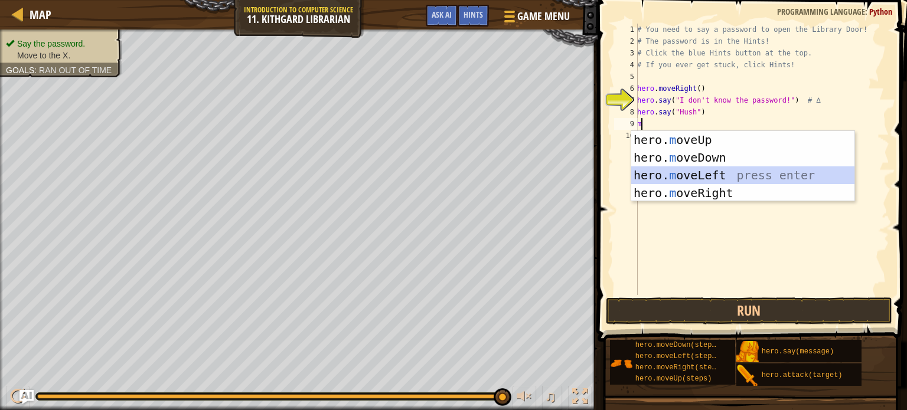
click at [677, 177] on div "hero. m oveUp press enter hero. m oveDown press enter hero. m oveLeft press ent…" at bounding box center [742, 184] width 223 height 106
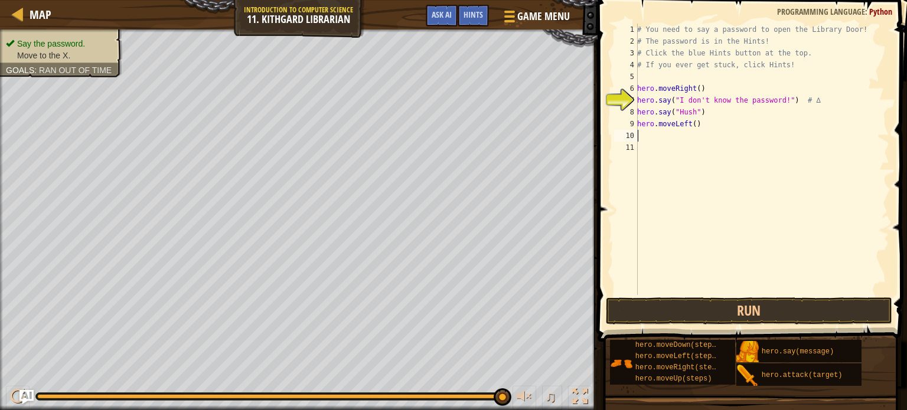
click at [688, 125] on div "# You need to say a password to open the Library Door! # The password is in the…" at bounding box center [762, 171] width 254 height 295
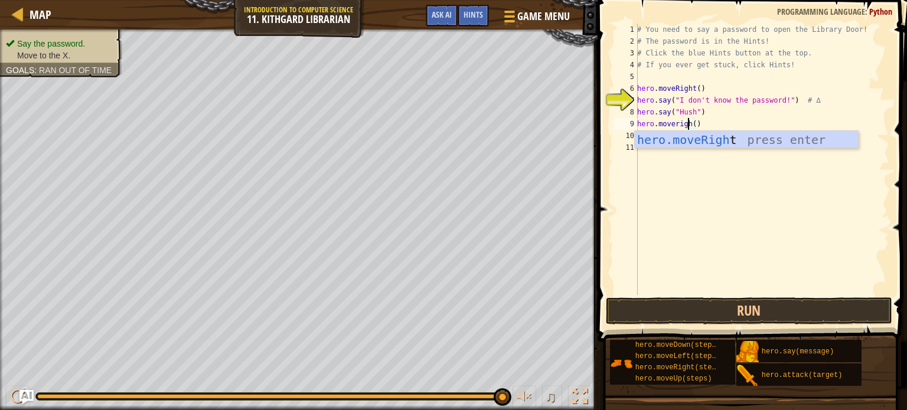
scroll to position [5, 4]
click at [736, 303] on button "Run" at bounding box center [749, 311] width 286 height 27
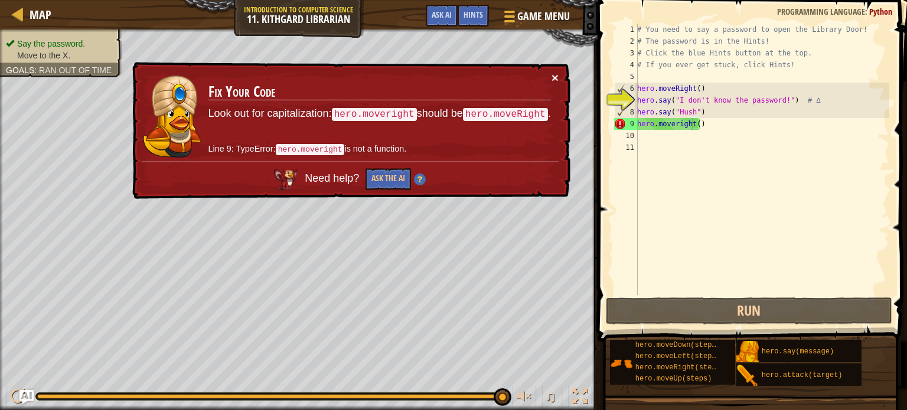
click at [551, 71] on button "×" at bounding box center [554, 77] width 7 height 12
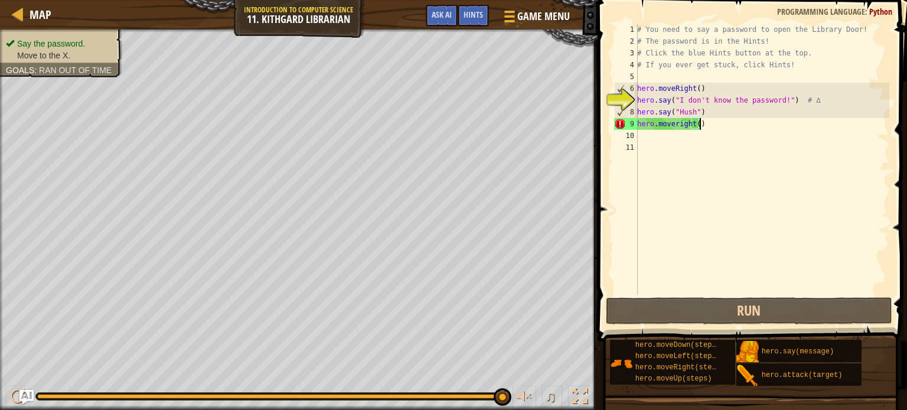
click at [706, 126] on div "# You need to say a password to open the Library Door! # The password is in the…" at bounding box center [762, 171] width 254 height 295
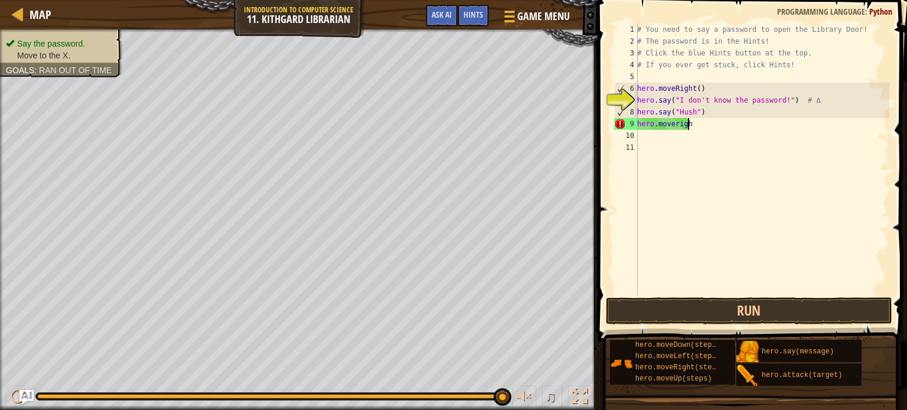
scroll to position [5, 1]
type textarea "h"
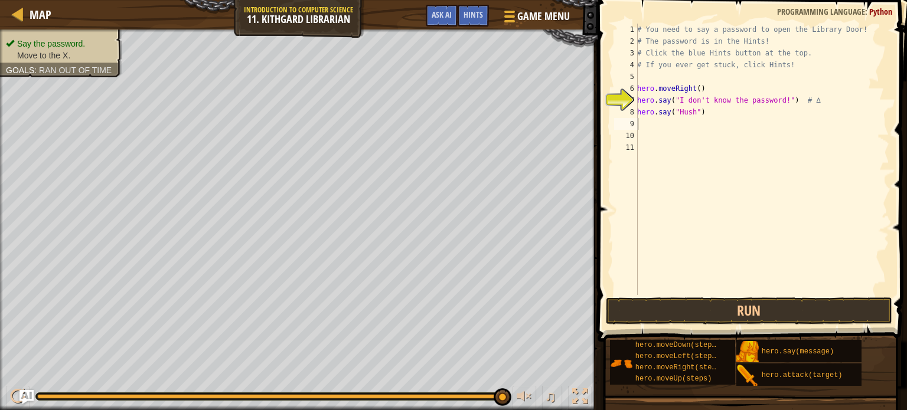
type textarea "ri"
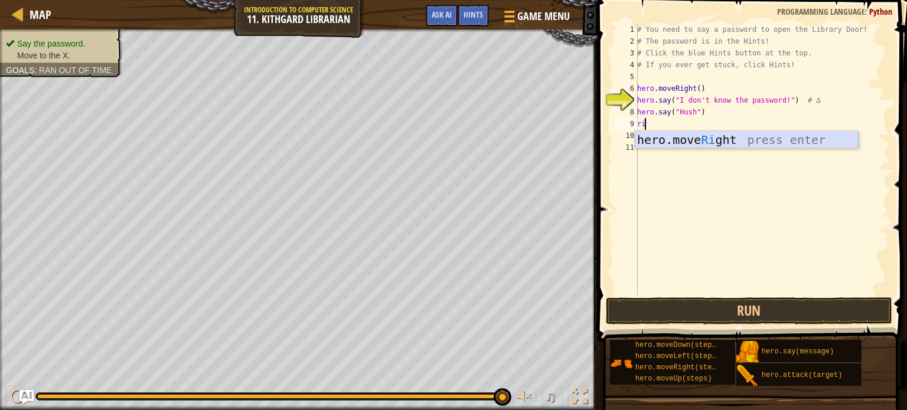
click at [707, 132] on div "hero.move Ri ght press enter" at bounding box center [746, 157] width 223 height 53
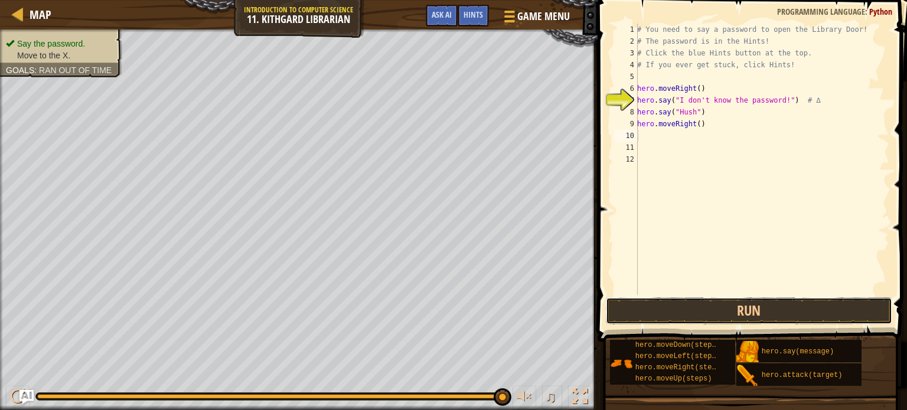
click at [744, 298] on button "Run" at bounding box center [749, 311] width 286 height 27
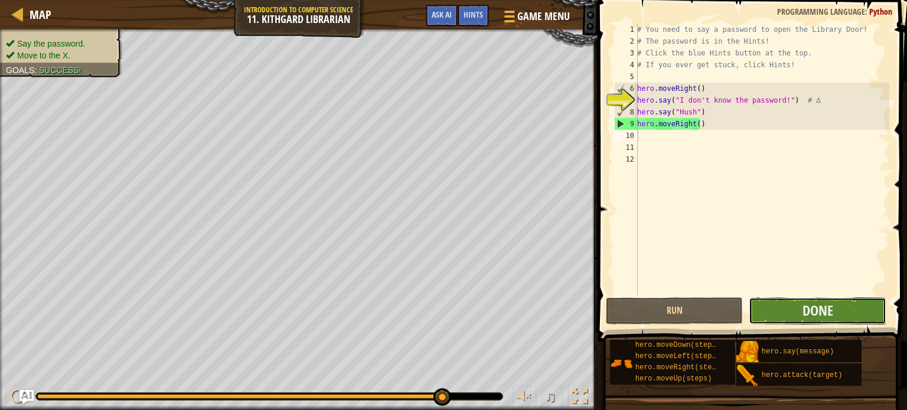
click at [791, 298] on button "Done" at bounding box center [818, 311] width 138 height 27
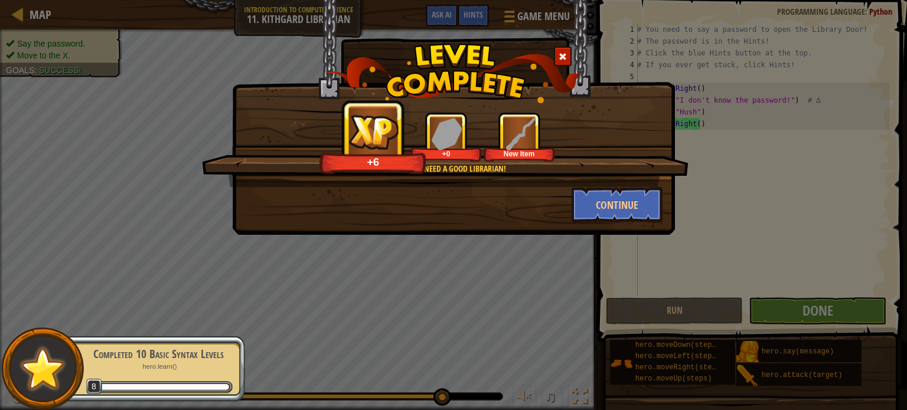
drag, startPoint x: 789, startPoint y: 296, endPoint x: 362, endPoint y: -63, distance: 558.5
click at [362, 0] on html "Map Introduction to Computer Science 11. Kithgard Librarian Game Menu Done Hint…" at bounding box center [453, 0] width 907 height 1
